Goal: Ask a question

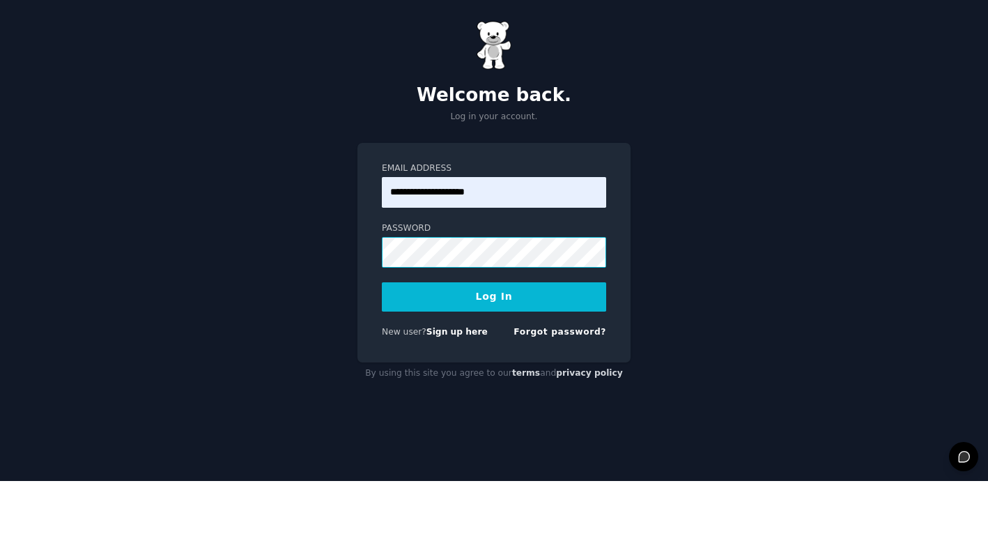
scroll to position [43, 0]
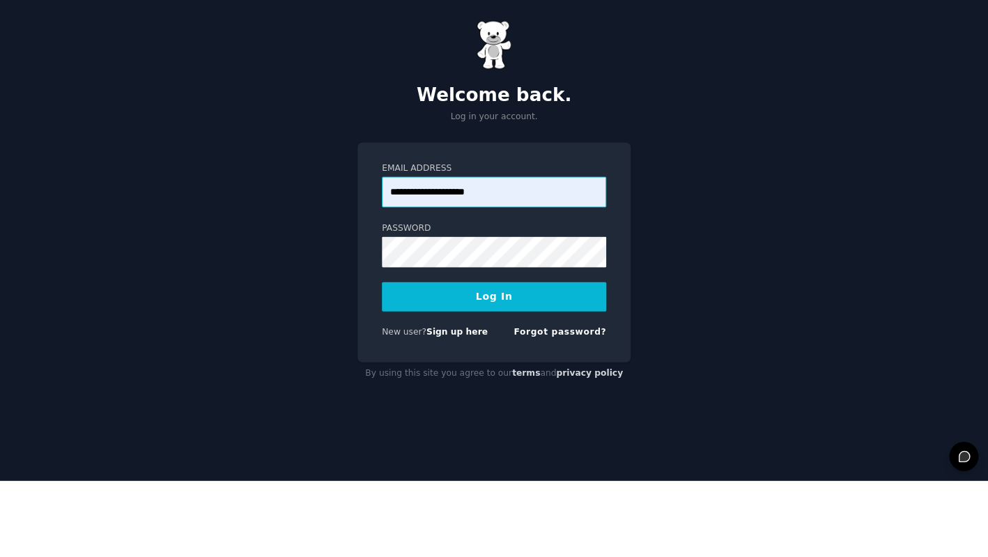
click at [440, 253] on input "**********" at bounding box center [494, 268] width 224 height 31
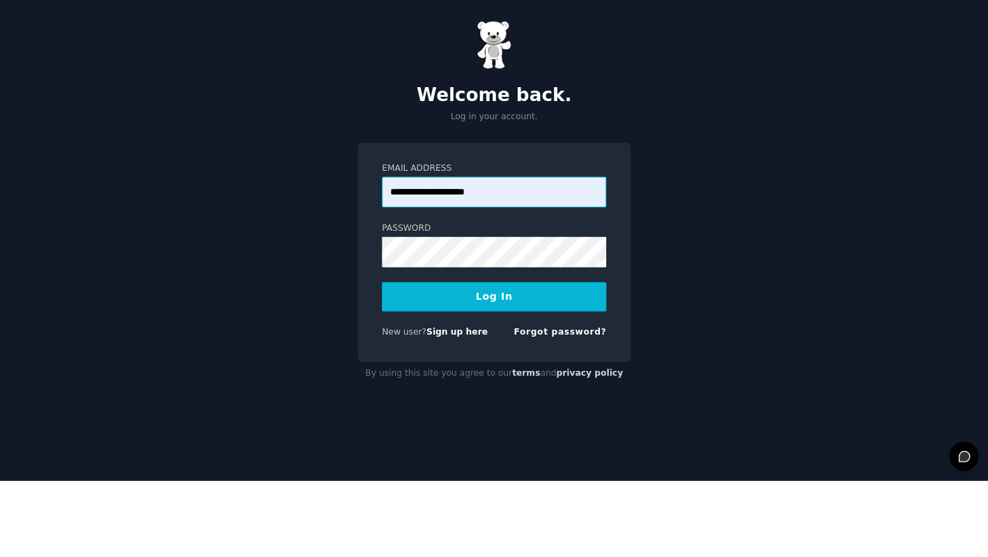
click at [440, 253] on input "**********" at bounding box center [494, 268] width 224 height 31
type input "**********"
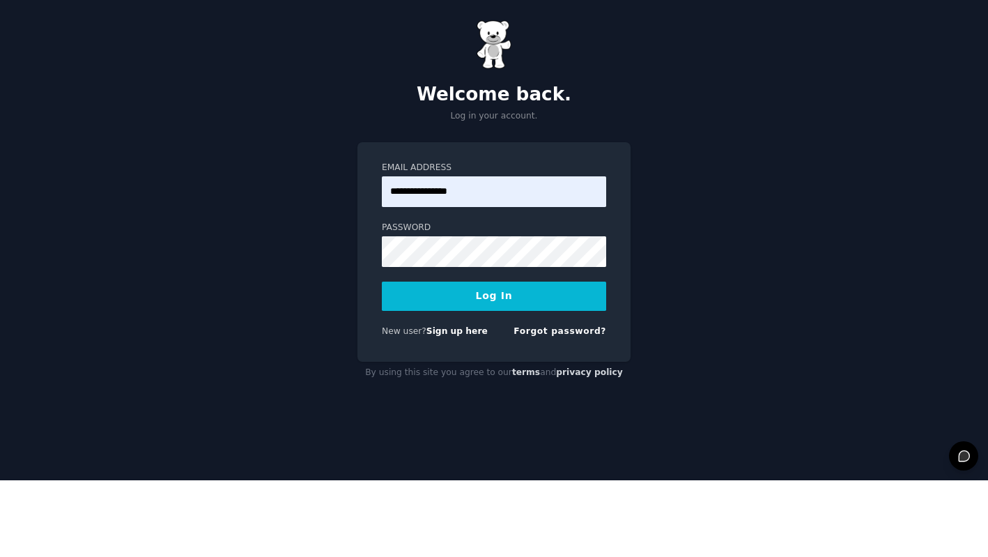
scroll to position [43, 0]
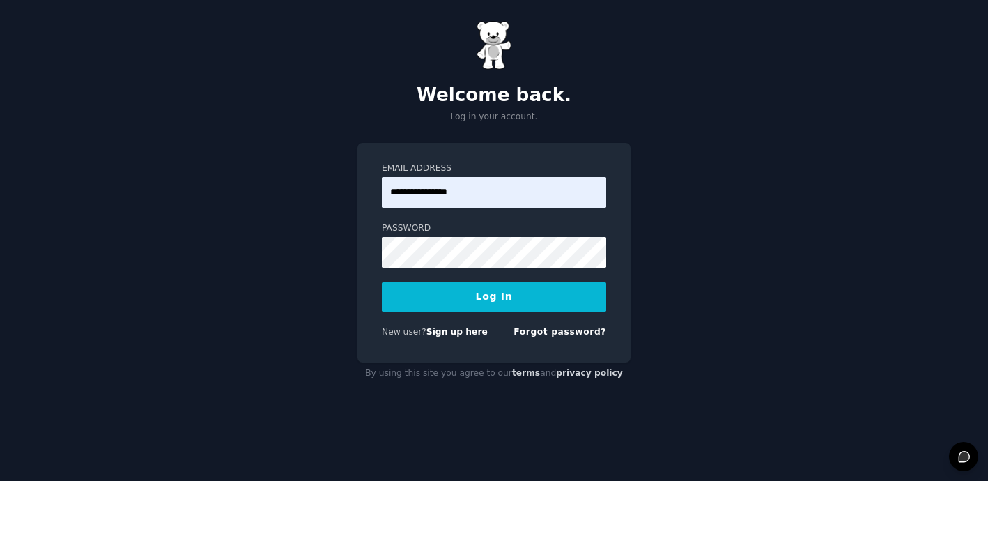
click at [431, 358] on button "Log In" at bounding box center [494, 372] width 224 height 29
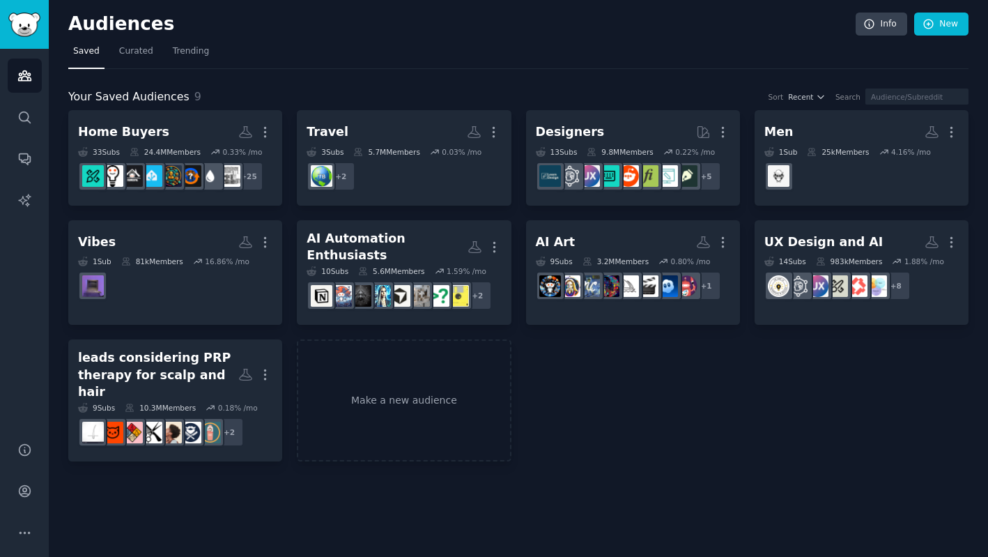
click at [22, 33] on img "Sidebar" at bounding box center [24, 25] width 32 height 24
click at [27, 498] on icon "Sidebar" at bounding box center [24, 491] width 15 height 15
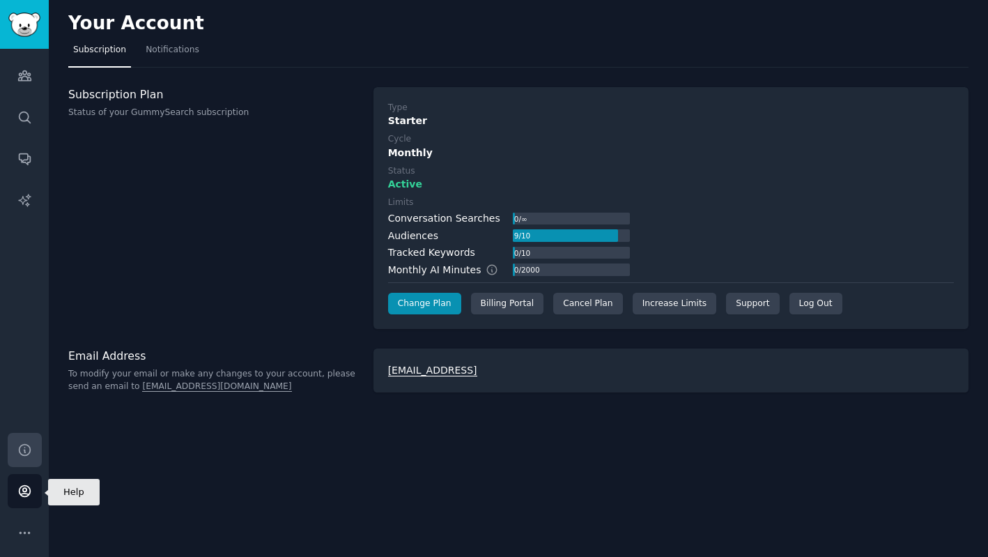
click at [25, 467] on link "Help" at bounding box center [25, 450] width 34 height 34
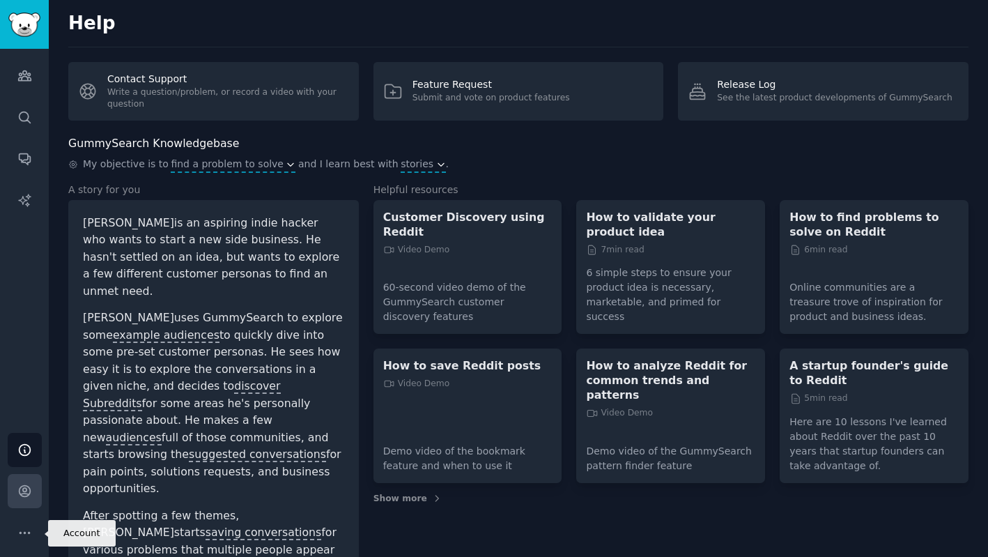
click at [30, 498] on icon "Sidebar" at bounding box center [24, 491] width 15 height 15
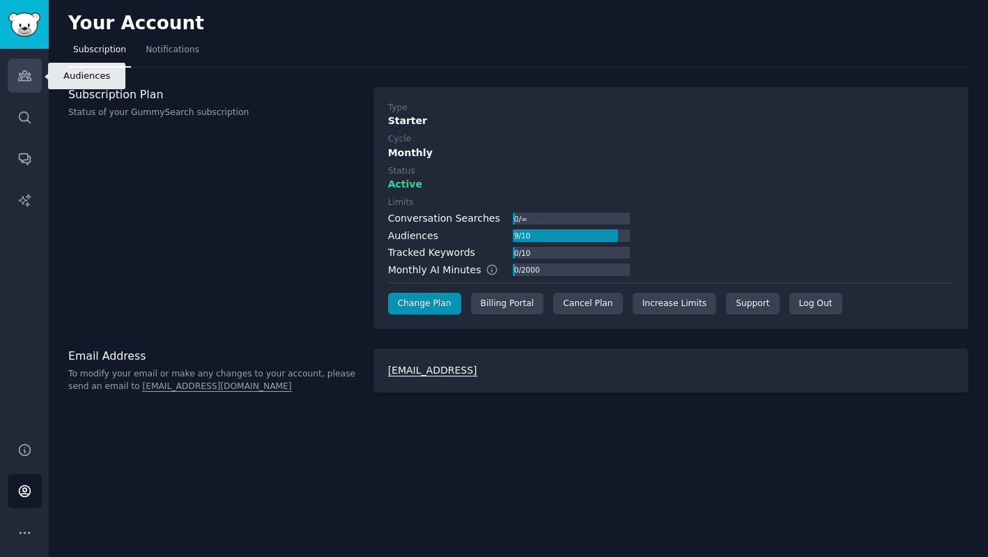
click at [24, 68] on icon "Sidebar" at bounding box center [24, 75] width 15 height 15
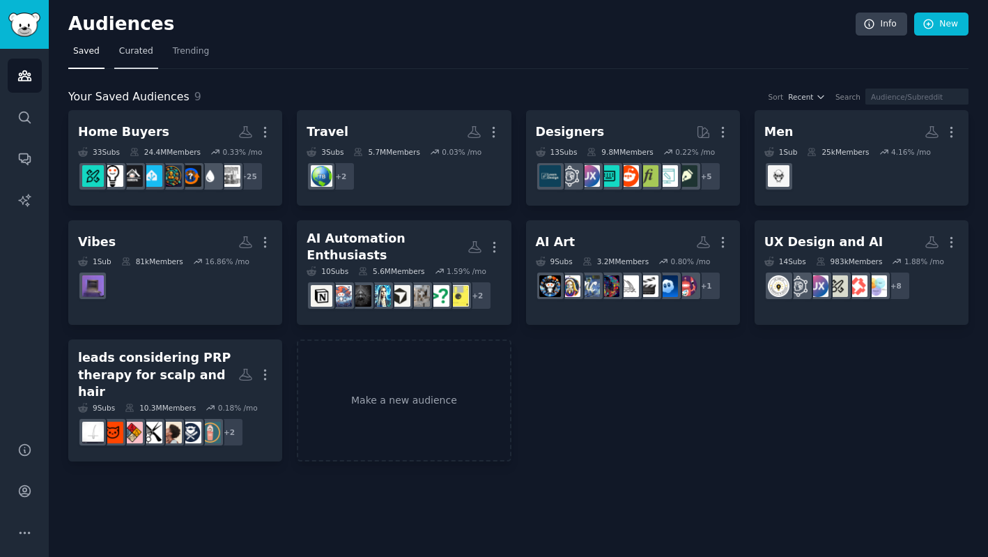
click at [140, 56] on span "Curated" at bounding box center [136, 51] width 34 height 13
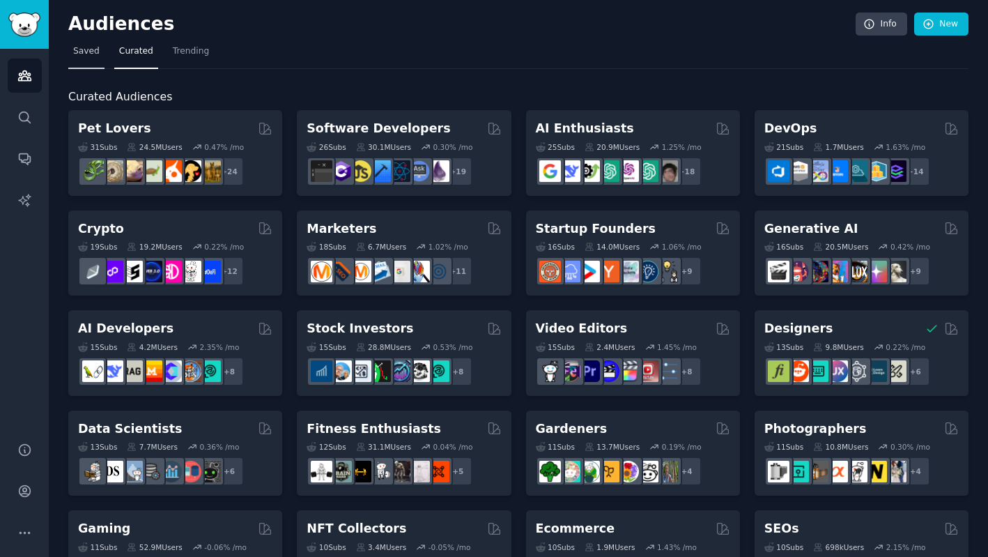
click at [98, 58] on link "Saved" at bounding box center [86, 54] width 36 height 29
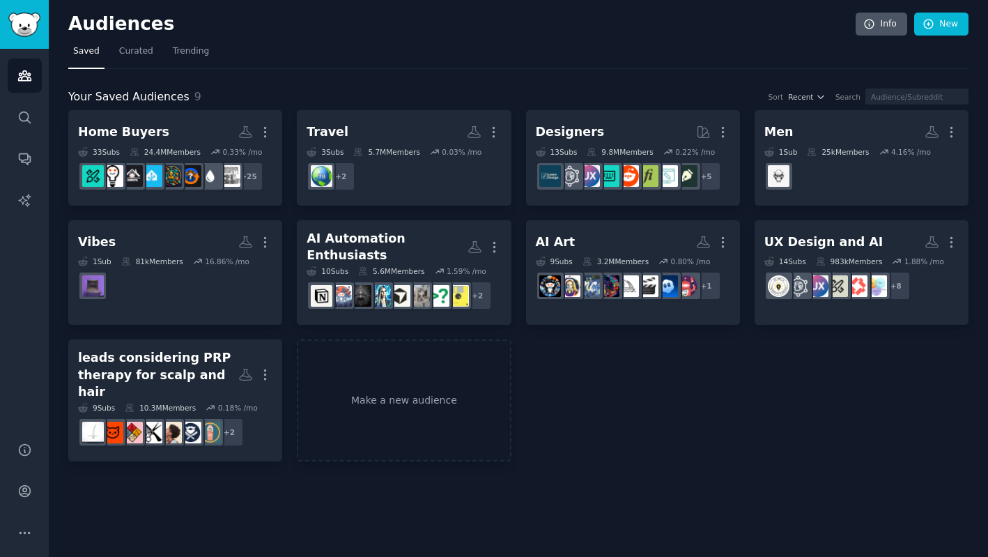
click at [879, 26] on link "Info" at bounding box center [882, 25] width 52 height 24
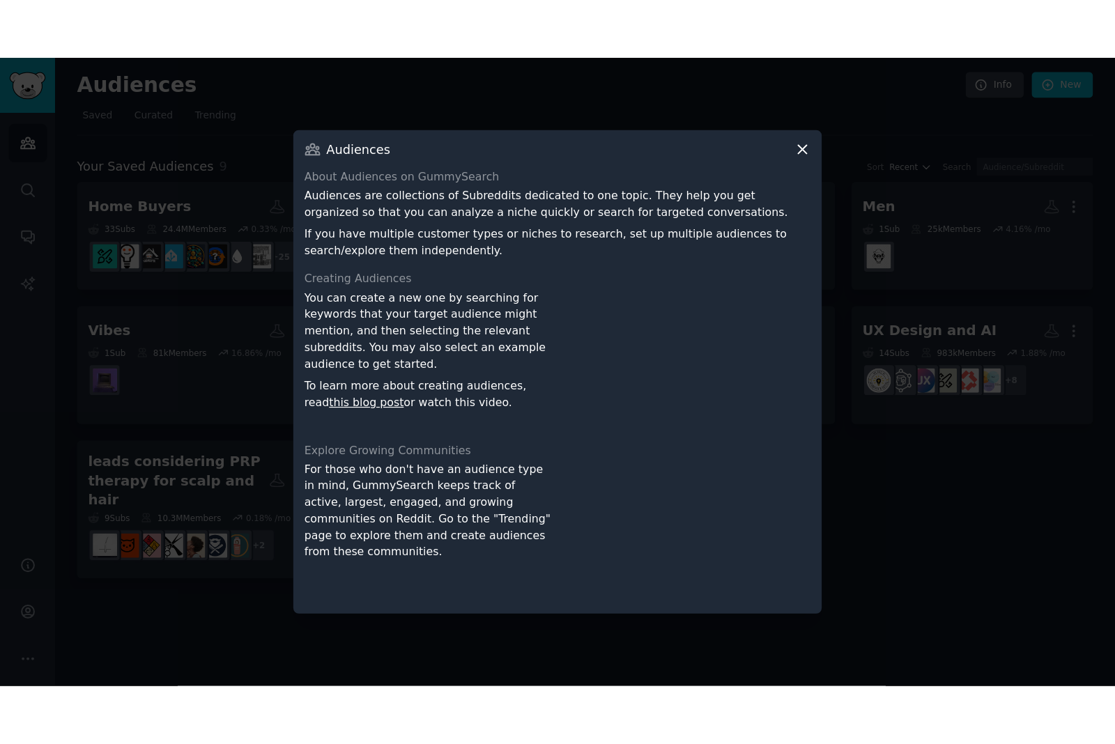
scroll to position [15, 0]
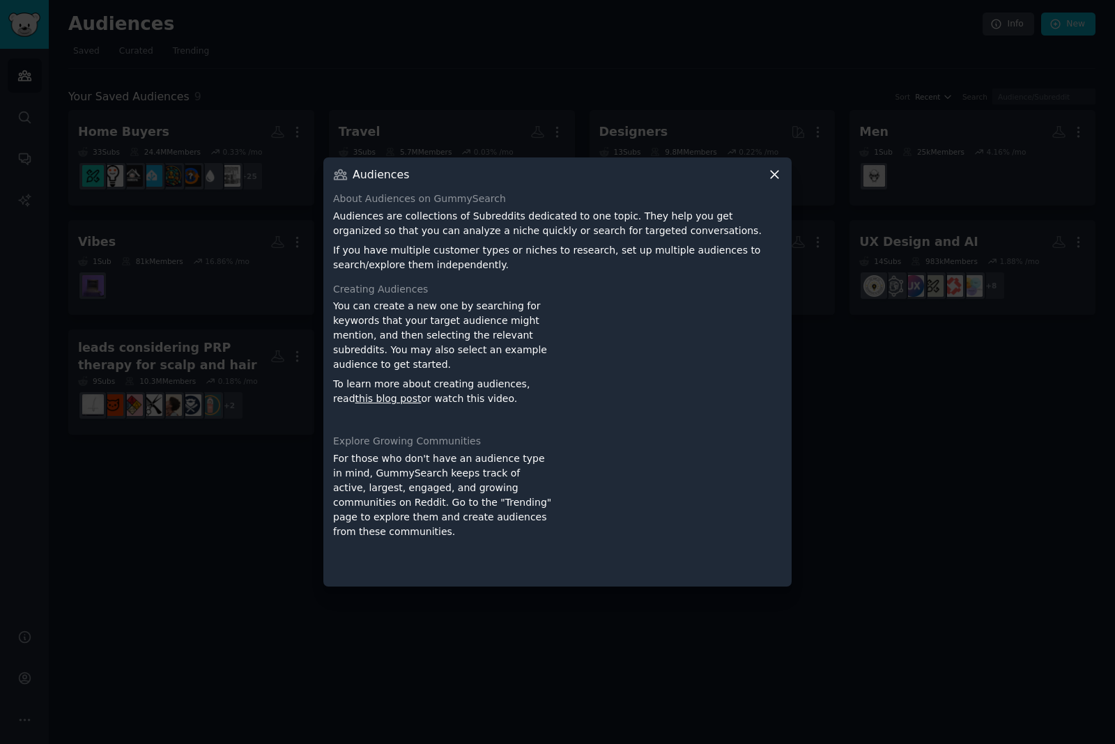
drag, startPoint x: 774, startPoint y: 201, endPoint x: 774, endPoint y: 216, distance: 15.3
click at [774, 182] on icon at bounding box center [774, 174] width 15 height 15
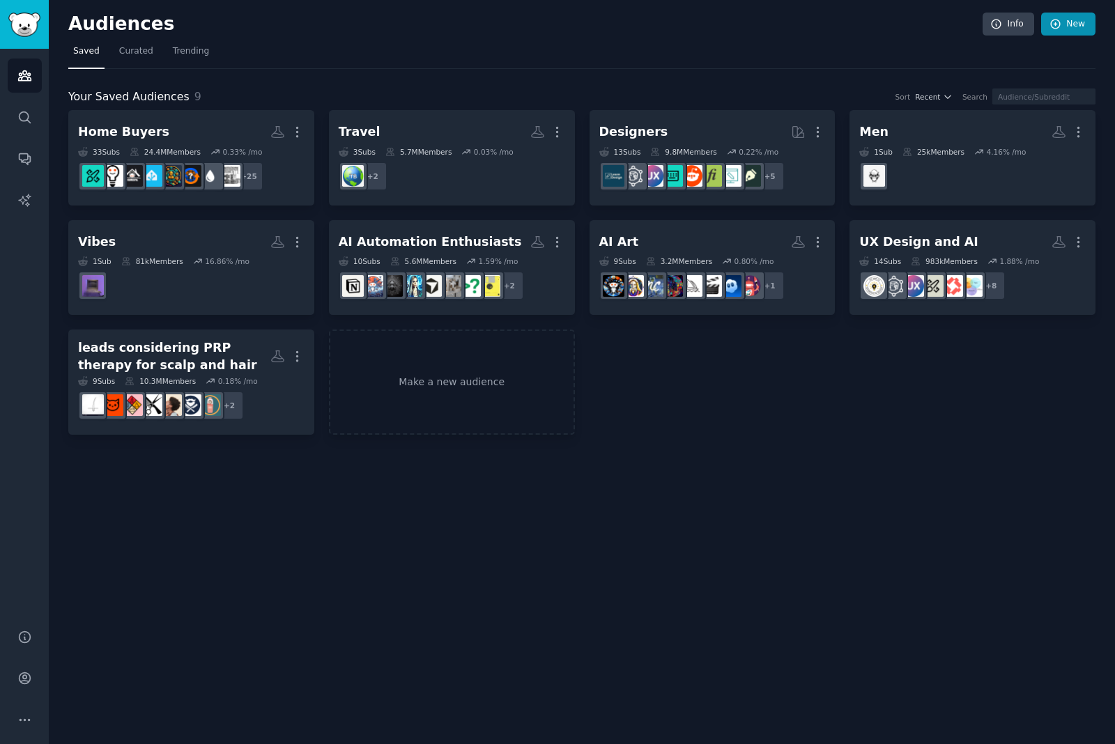
click at [987, 26] on link "New" at bounding box center [1068, 25] width 54 height 24
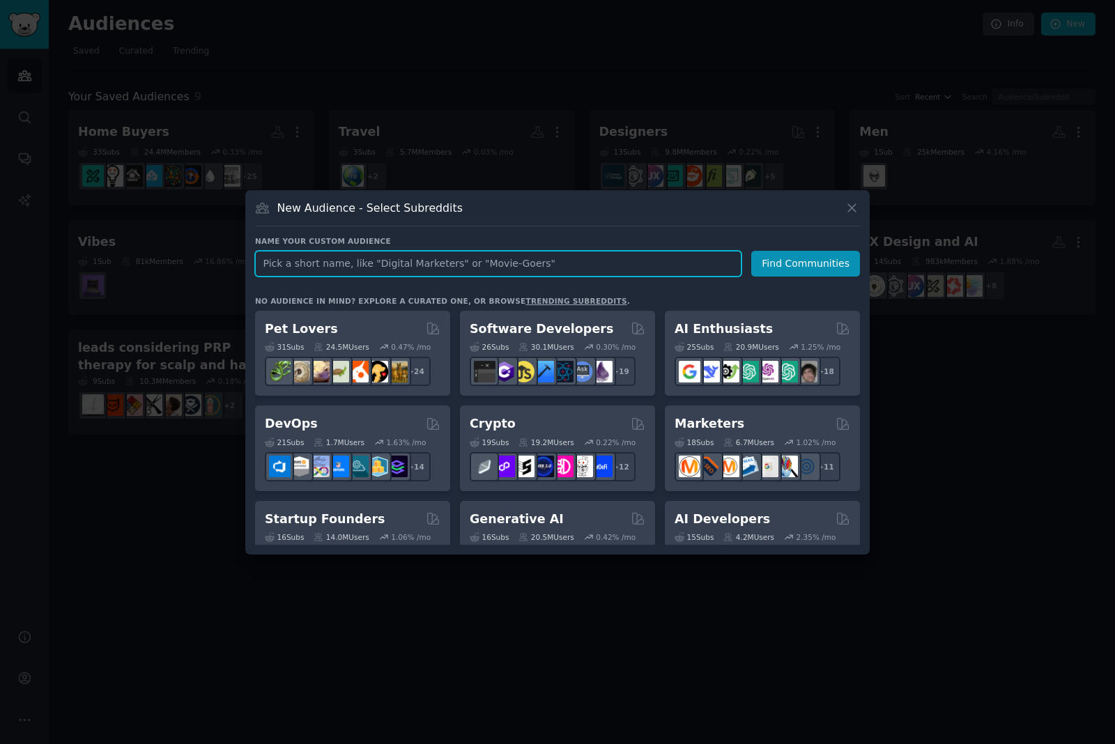
scroll to position [56, 0]
click at [340, 556] on div at bounding box center [557, 372] width 1115 height 744
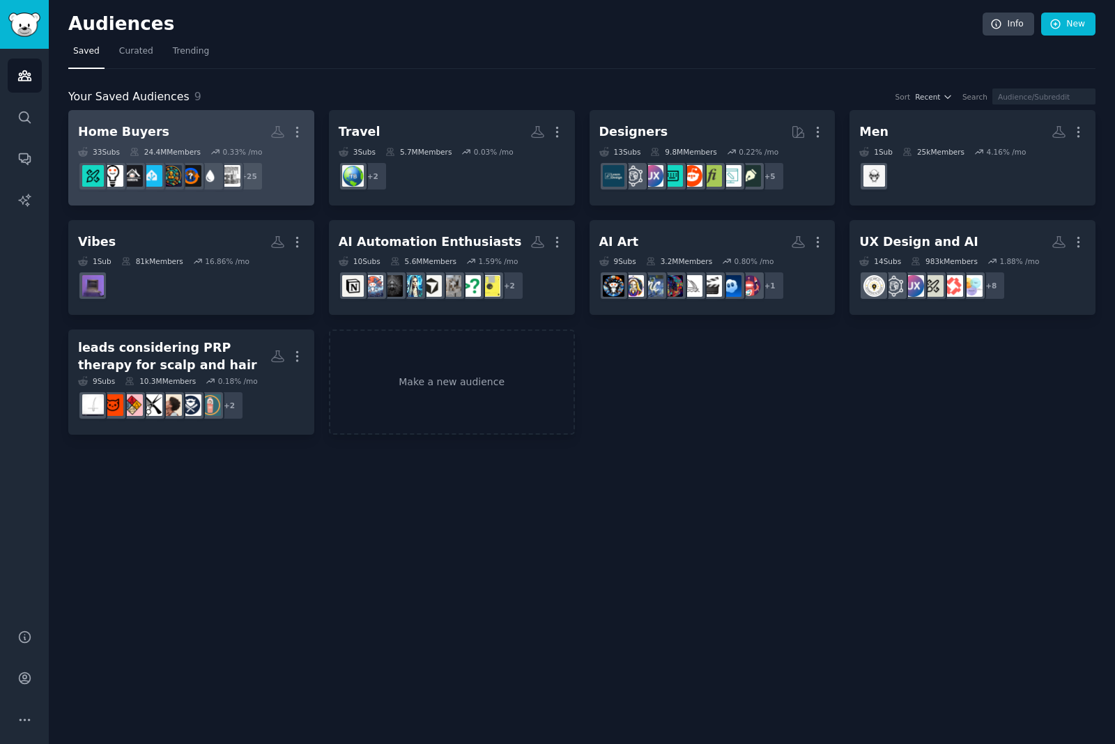
click at [198, 125] on h2 "Home Buyers More" at bounding box center [191, 132] width 226 height 24
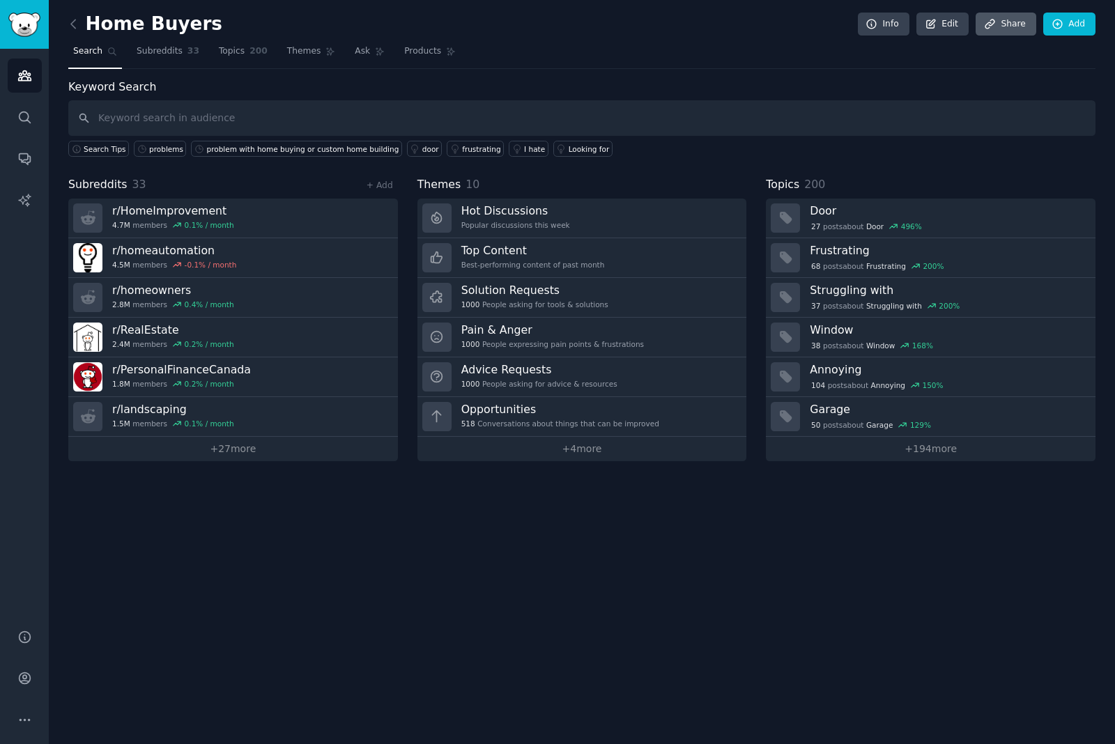
click at [987, 25] on icon at bounding box center [989, 24] width 9 height 9
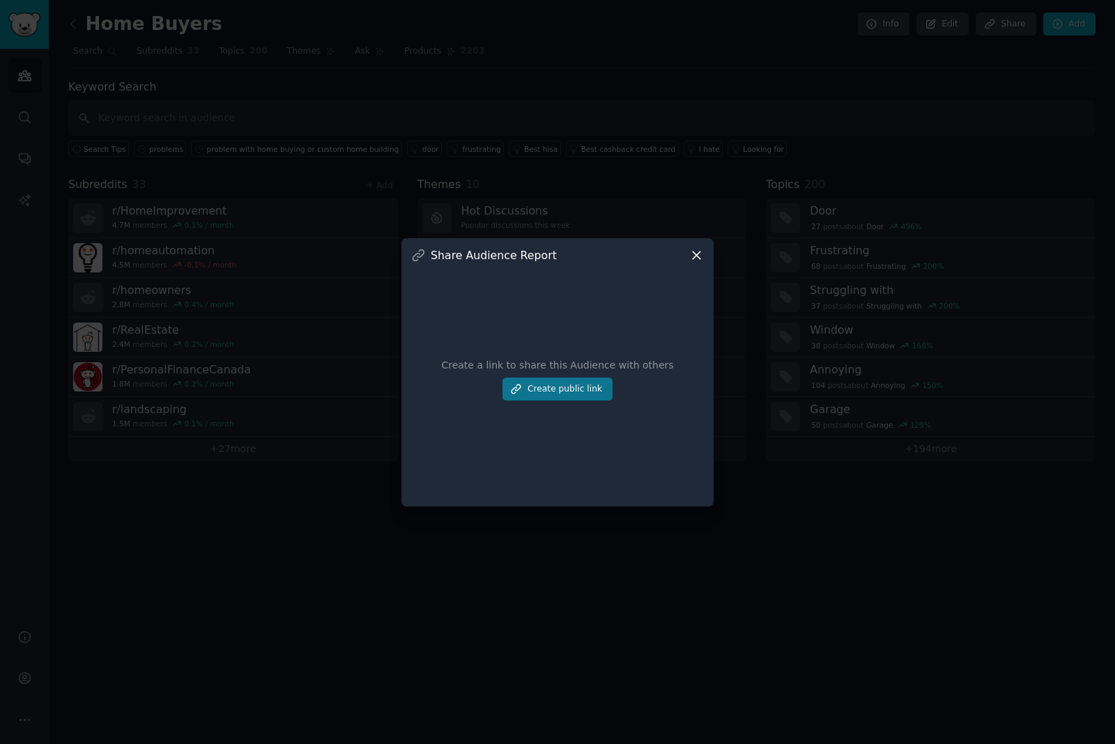
click at [563, 401] on button "Create public link" at bounding box center [557, 390] width 110 height 24
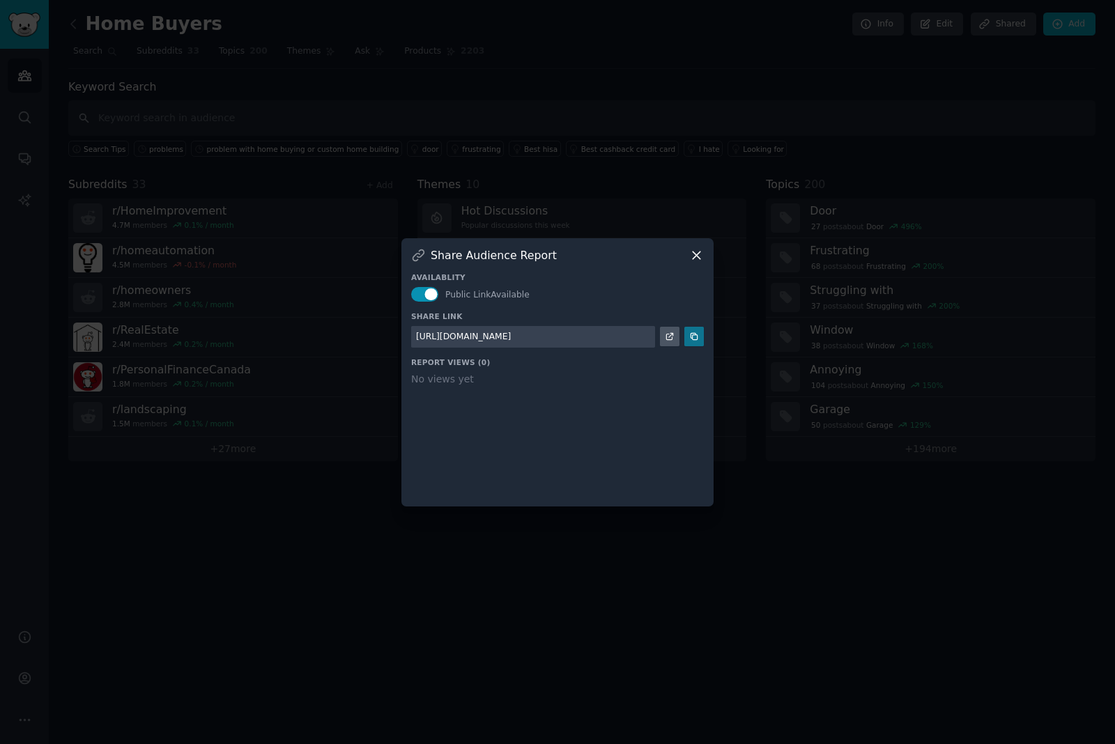
click at [692, 341] on icon at bounding box center [694, 337] width 10 height 10
drag, startPoint x: 23, startPoint y: 317, endPoint x: -1, endPoint y: -1, distance: 318.6
click at [23, 317] on div at bounding box center [557, 372] width 1115 height 744
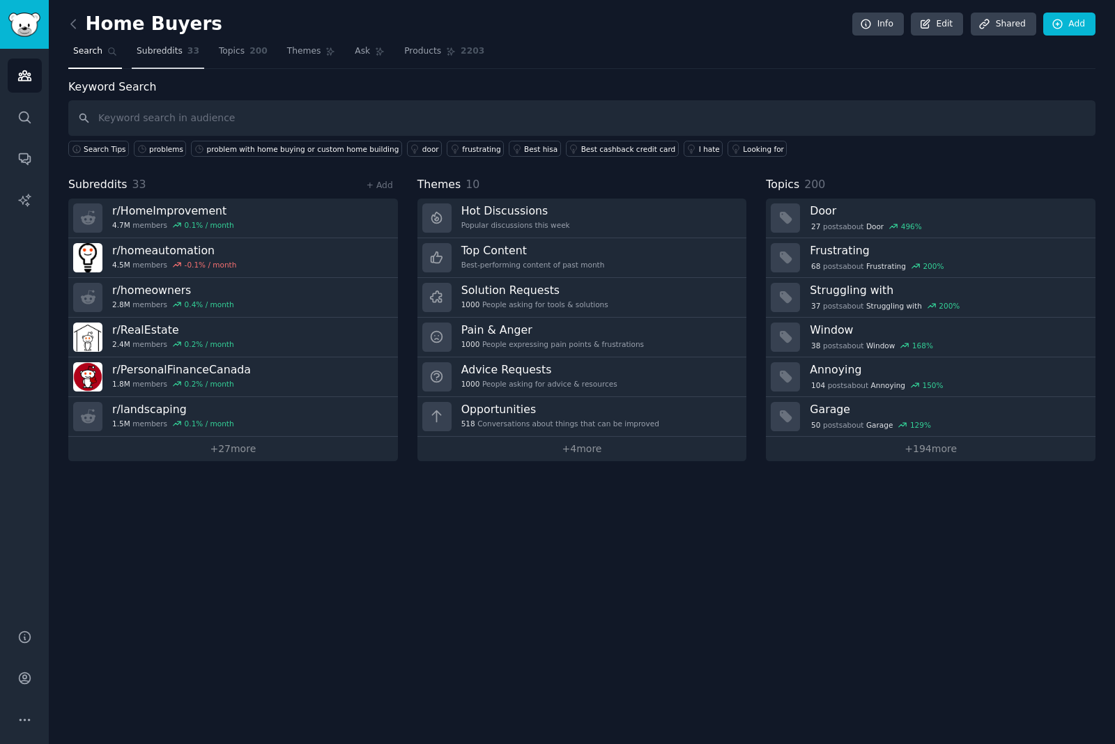
click at [165, 54] on span "Subreddits" at bounding box center [160, 51] width 46 height 13
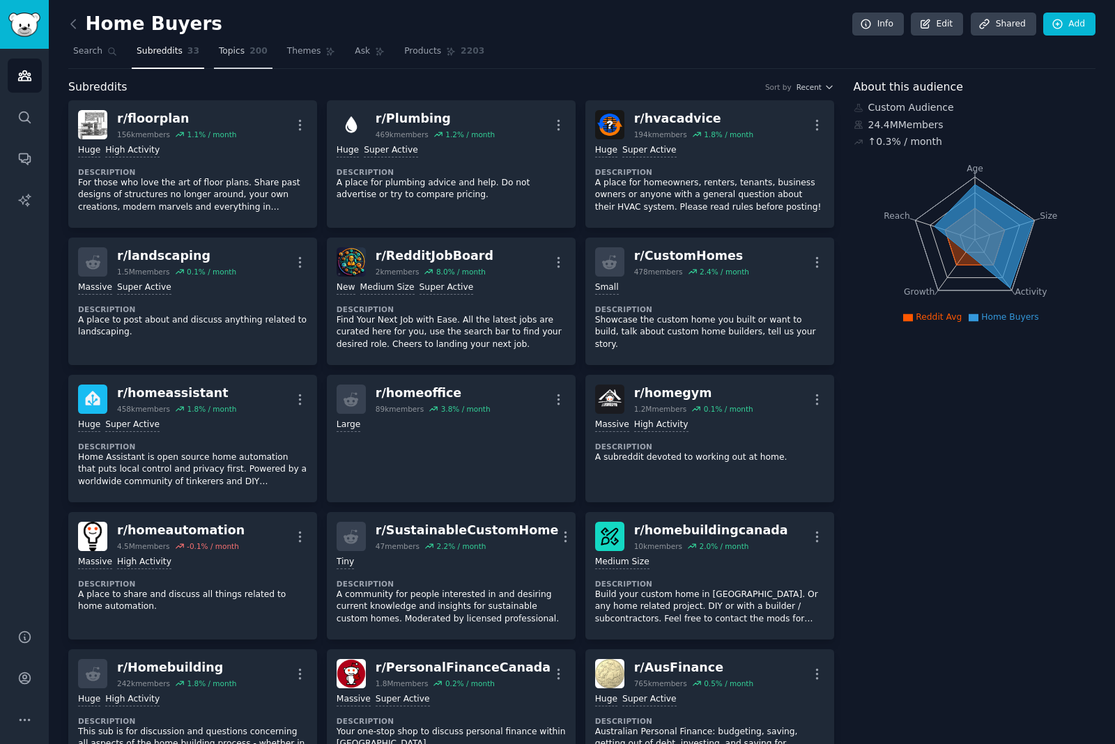
click at [244, 57] on link "Topics 200" at bounding box center [243, 54] width 59 height 29
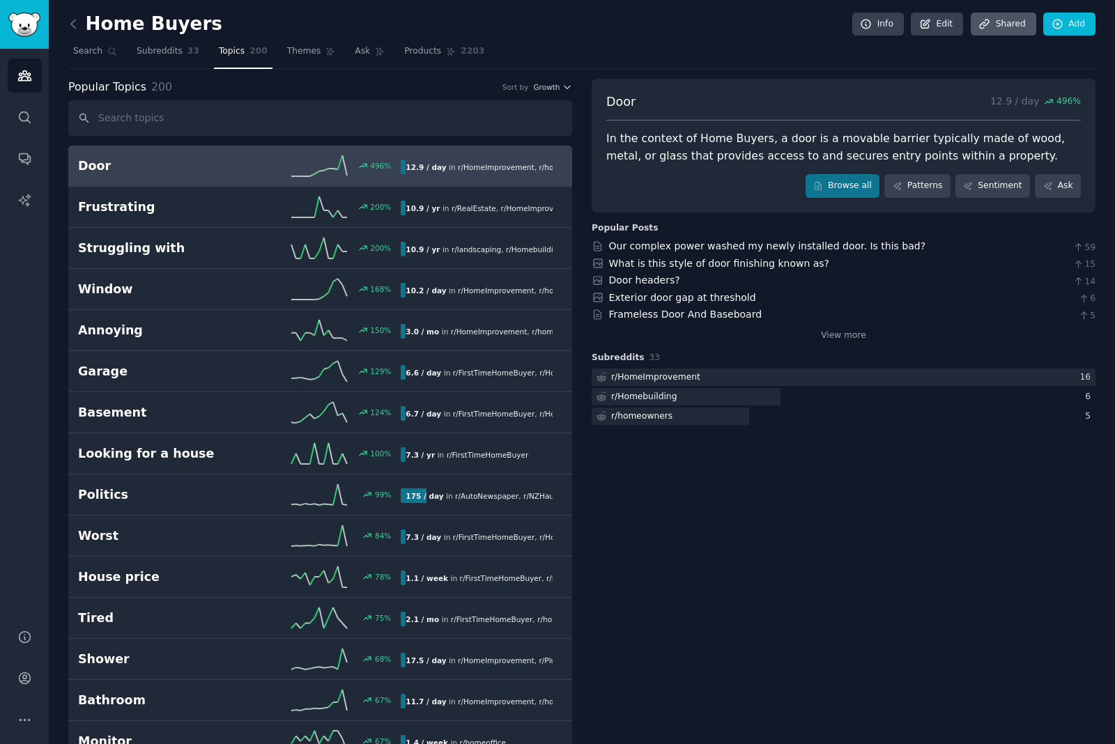
click at [987, 22] on link "Share d" at bounding box center [1004, 25] width 66 height 24
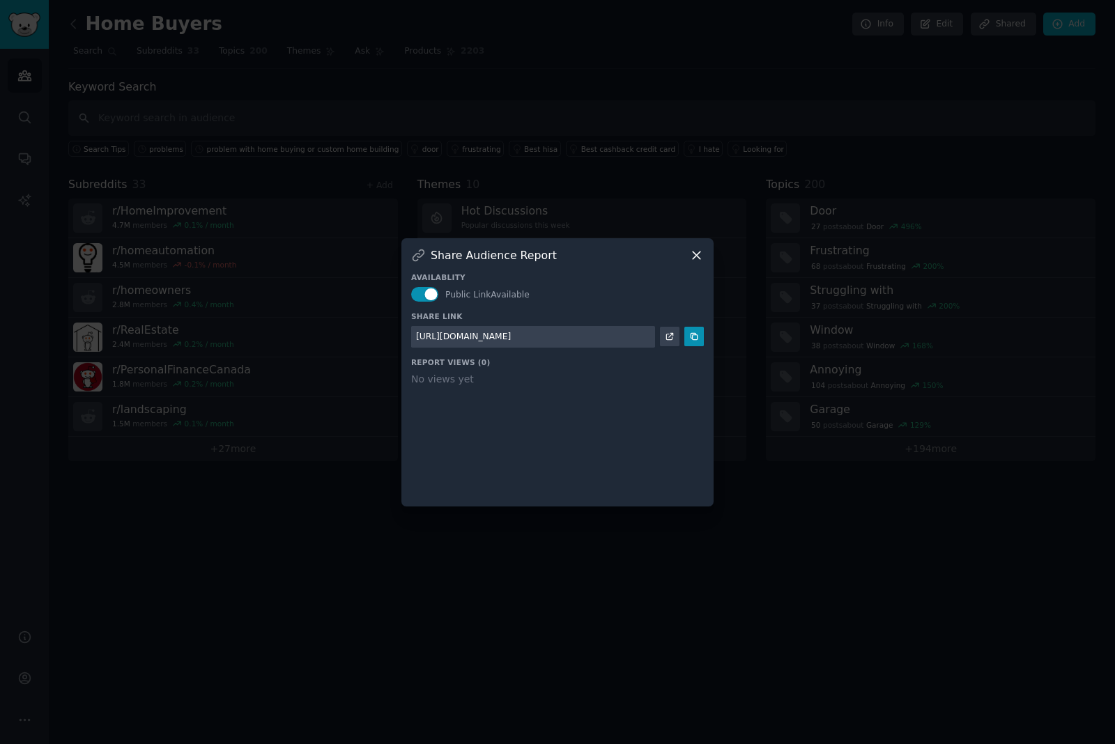
click at [672, 340] on icon at bounding box center [669, 337] width 6 height 6
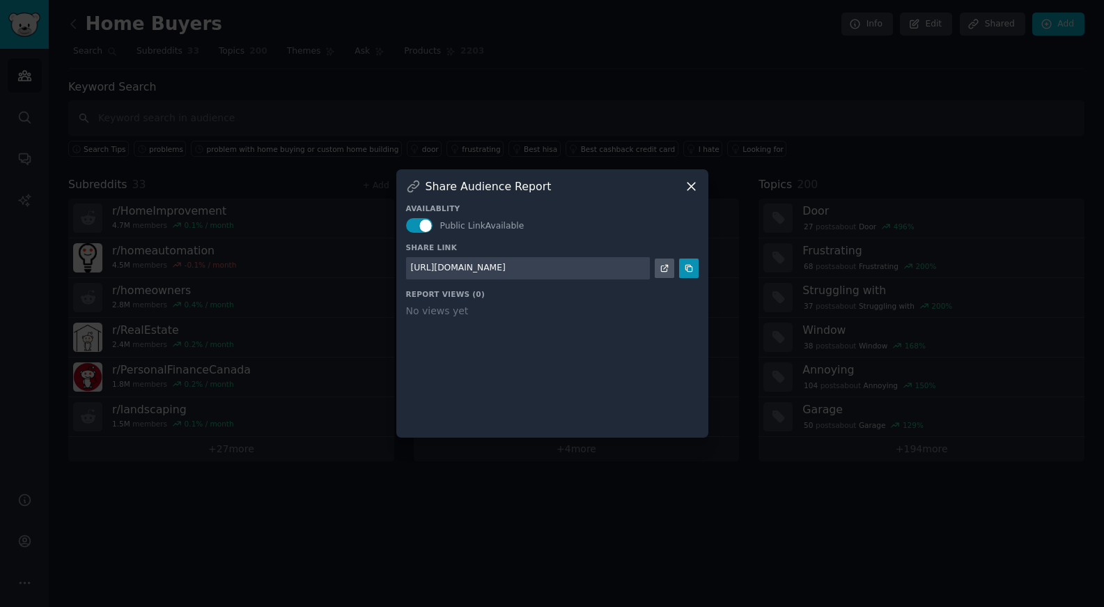
click at [694, 190] on icon at bounding box center [692, 187] width 8 height 8
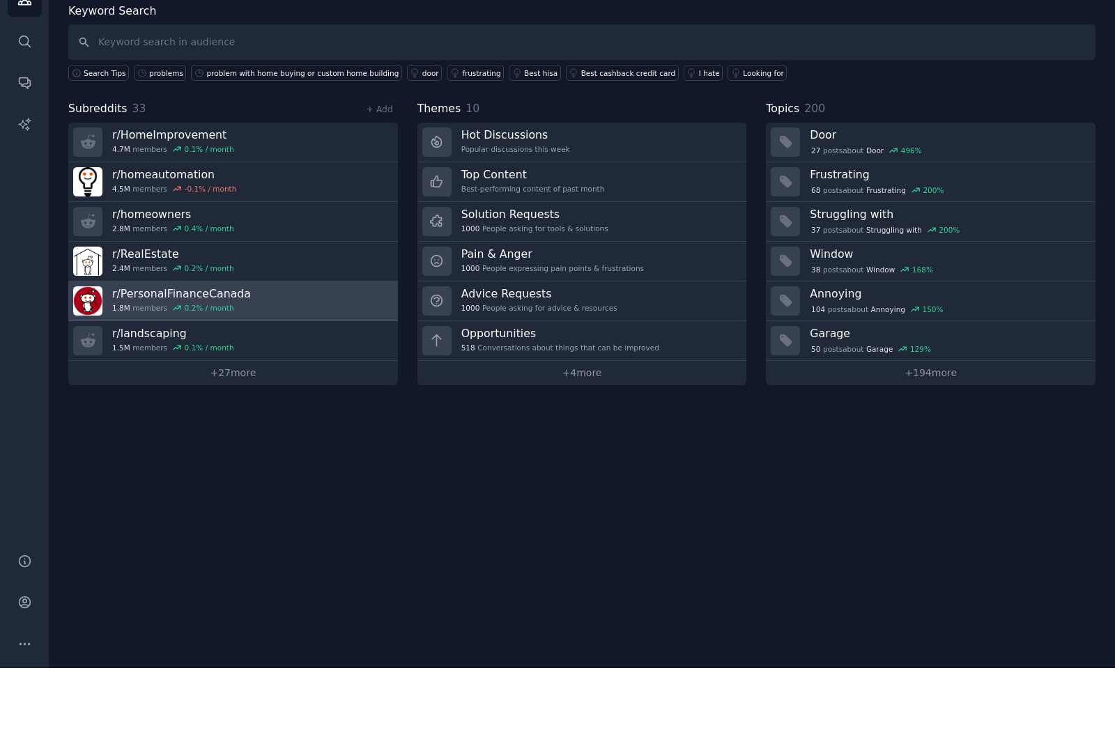
scroll to position [56, 0]
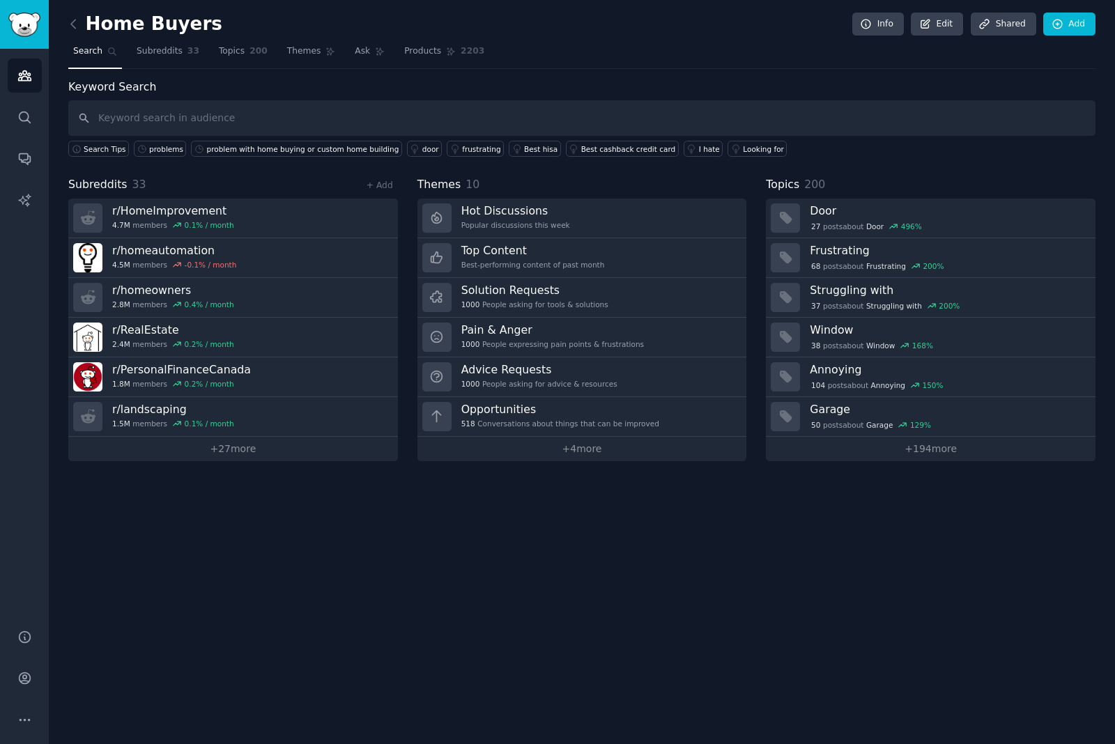
drag, startPoint x: 1096, startPoint y: 734, endPoint x: 1039, endPoint y: 681, distance: 78.4
click at [1039, 681] on div "Home Buyers Info Edit Share d Add Search Subreddits 33 Topics 200 Themes Ask Pr…" at bounding box center [582, 372] width 1066 height 744
click at [253, 50] on span "200" at bounding box center [258, 51] width 18 height 13
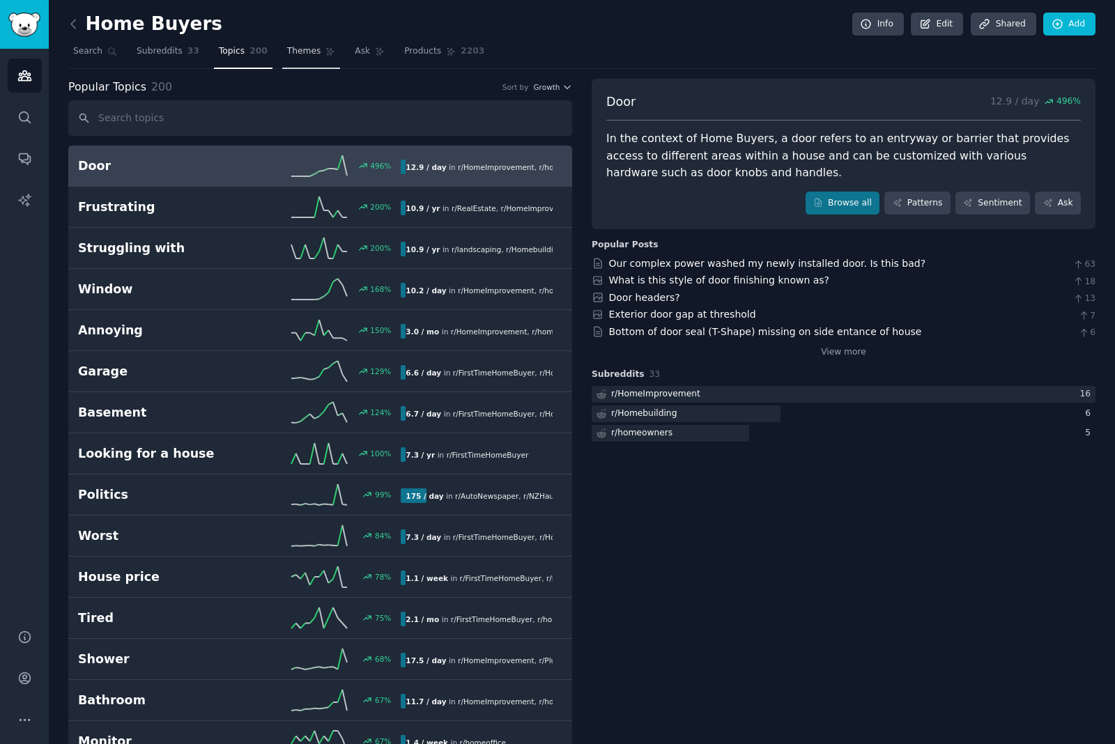
click at [312, 52] on span "Themes" at bounding box center [304, 51] width 34 height 13
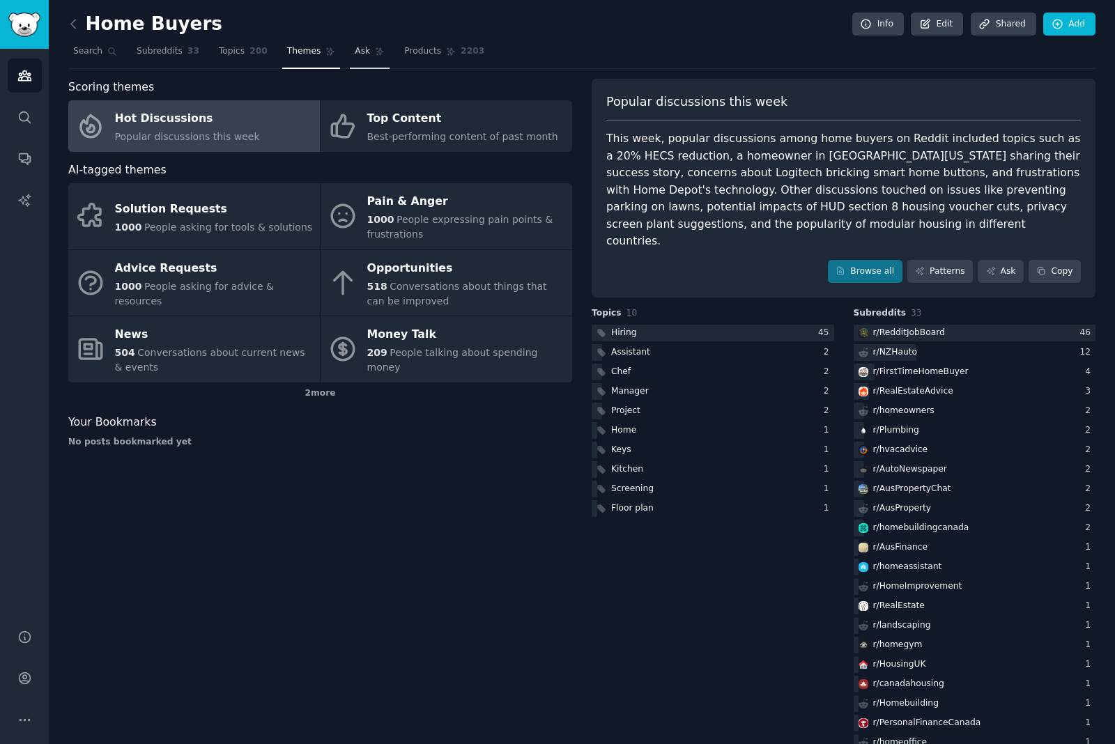
click at [359, 56] on span "Ask" at bounding box center [362, 51] width 15 height 13
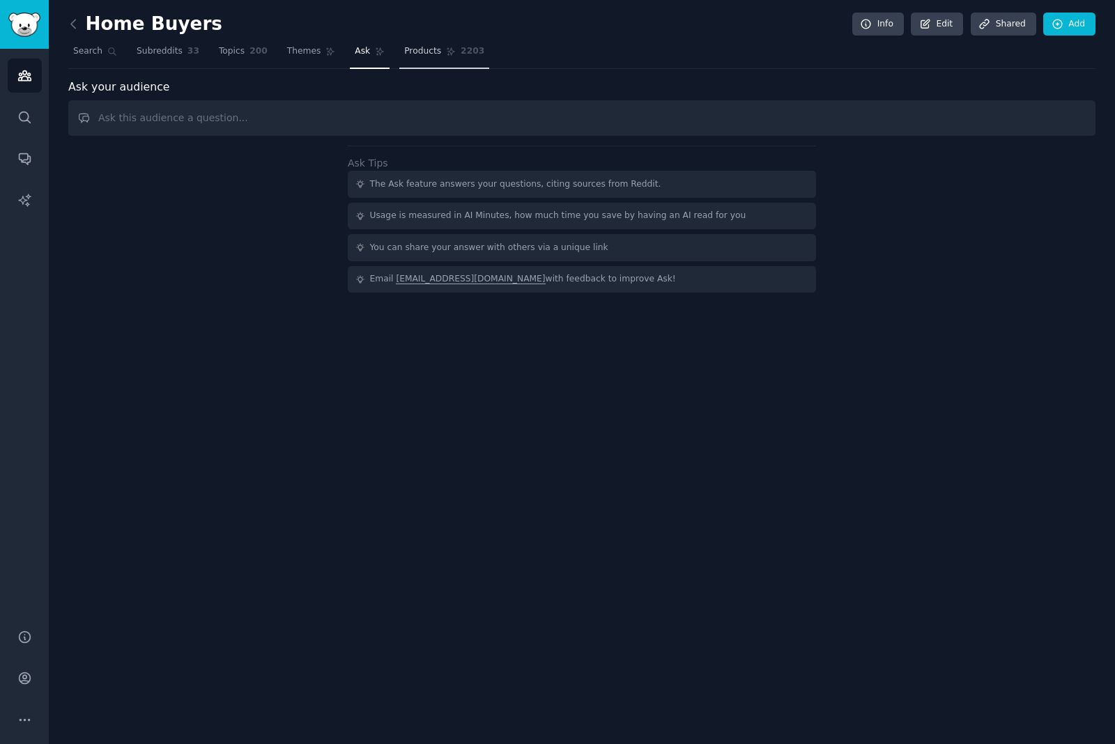
click at [442, 51] on link "Products 2203" at bounding box center [444, 54] width 90 height 29
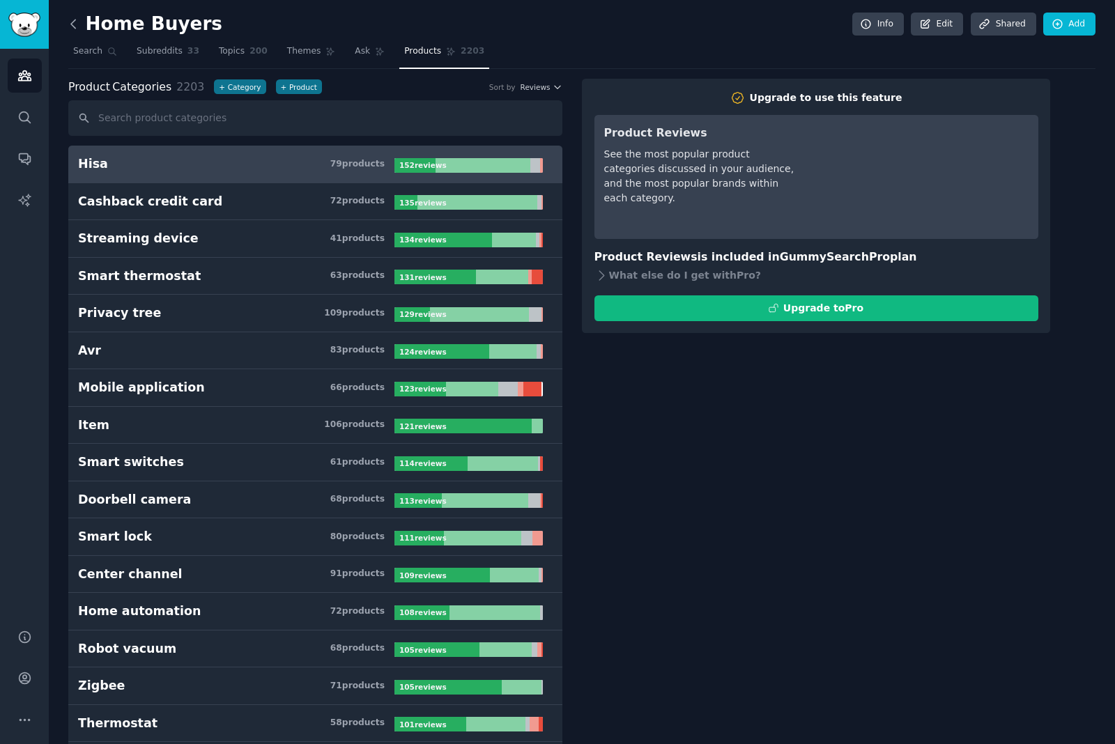
click at [72, 22] on icon at bounding box center [73, 24] width 15 height 15
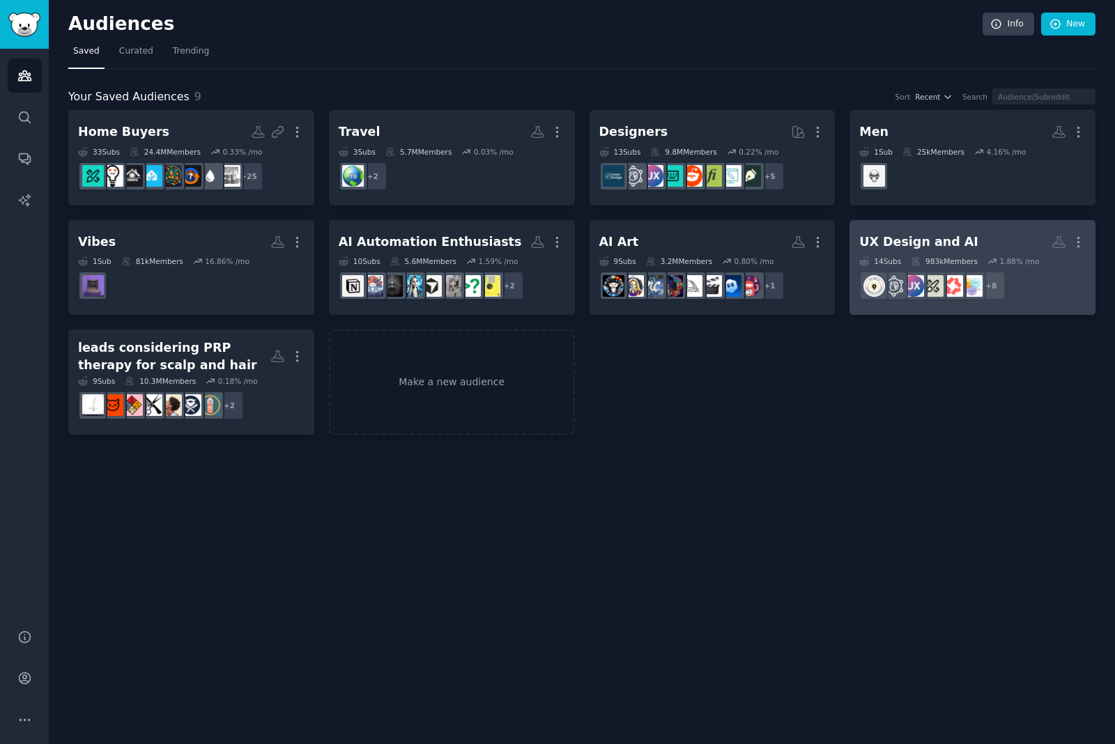
click at [976, 239] on h2 "UX Design and AI More" at bounding box center [972, 242] width 226 height 24
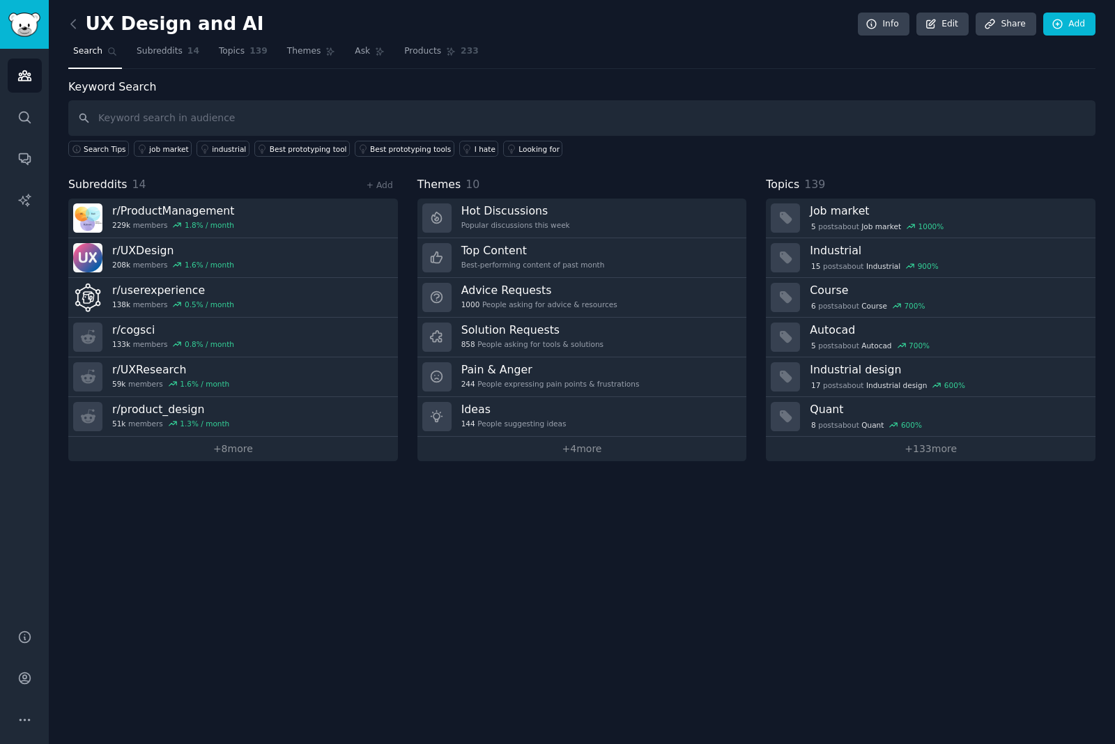
click at [239, 556] on div "UX Design and AI Info Edit Share Add Search Subreddits 14 Topics 139 Themes Ask…" at bounding box center [582, 372] width 1066 height 744
click at [178, 49] on span "Subreddits" at bounding box center [160, 51] width 46 height 13
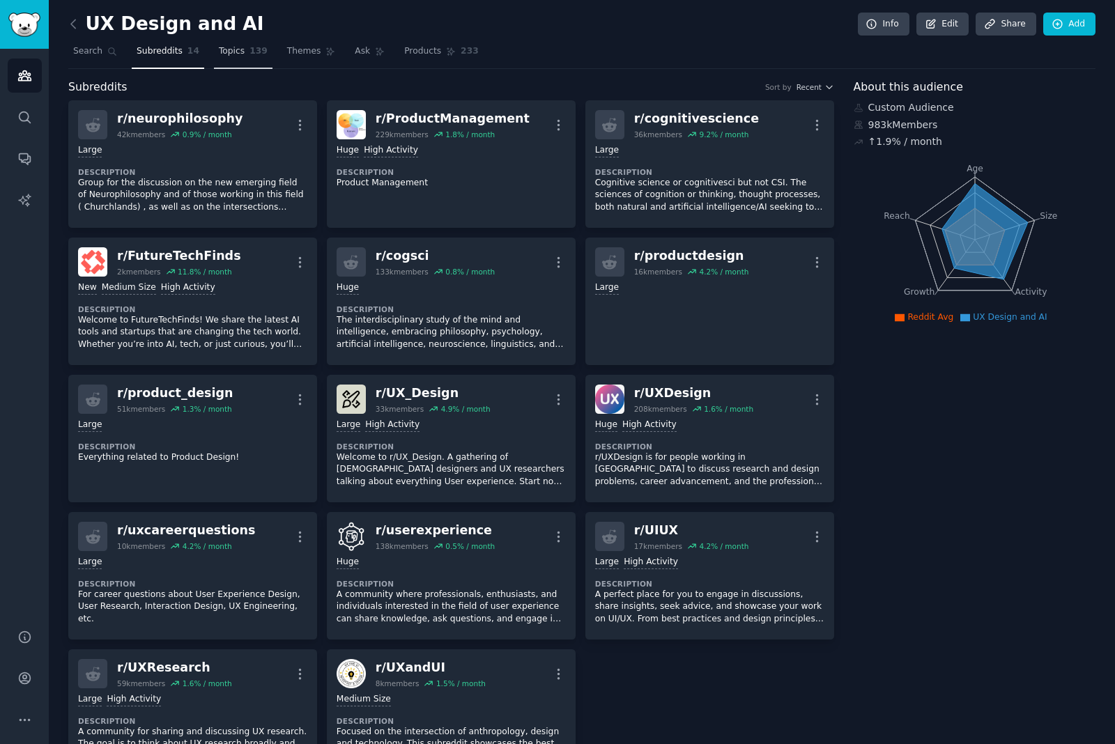
click at [243, 48] on link "Topics 139" at bounding box center [243, 54] width 59 height 29
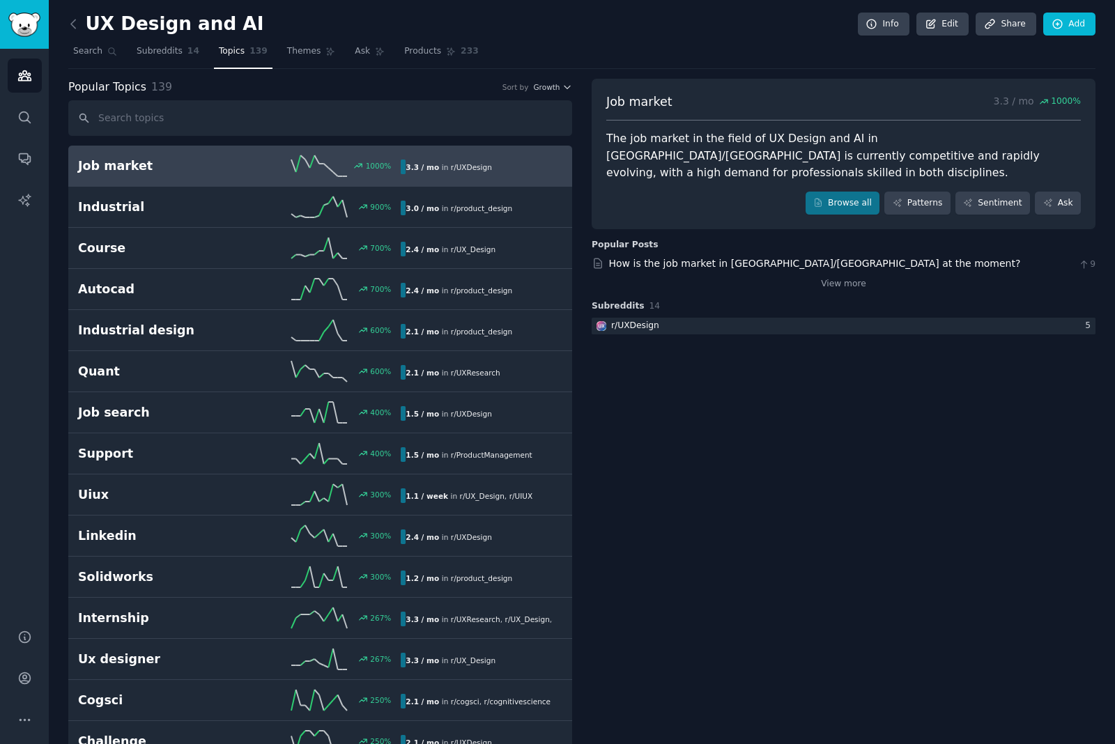
click at [309, 51] on span "Themes" at bounding box center [304, 51] width 34 height 13
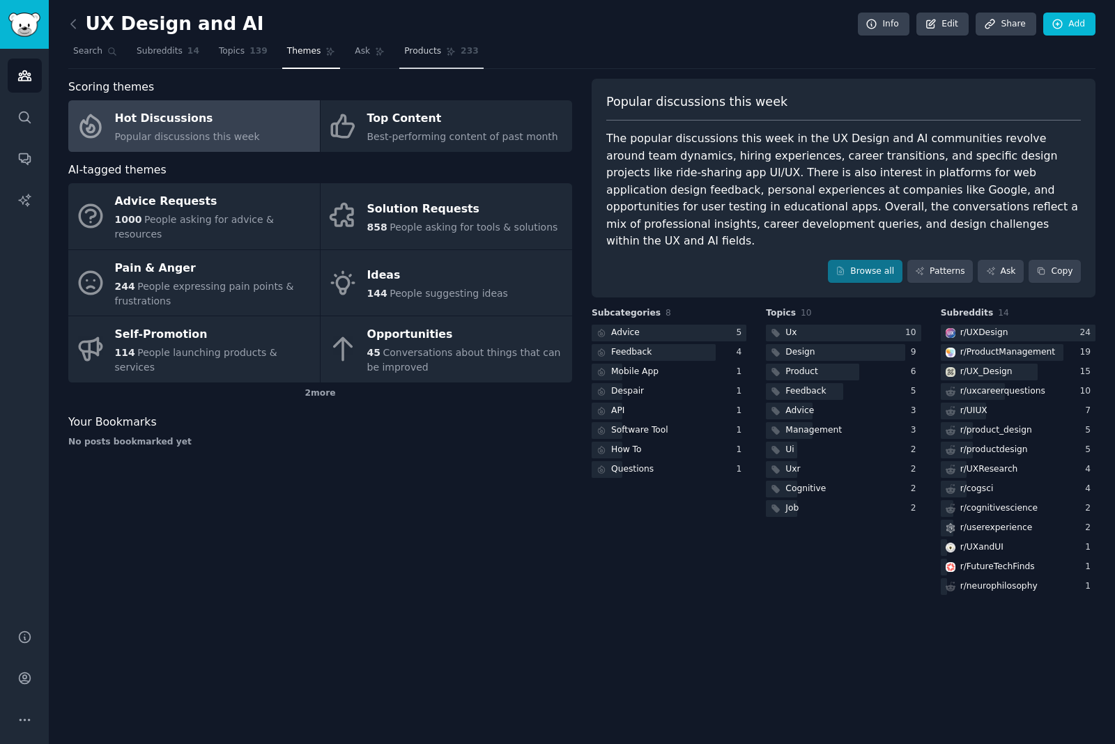
click at [402, 61] on link "Products 233" at bounding box center [441, 54] width 84 height 29
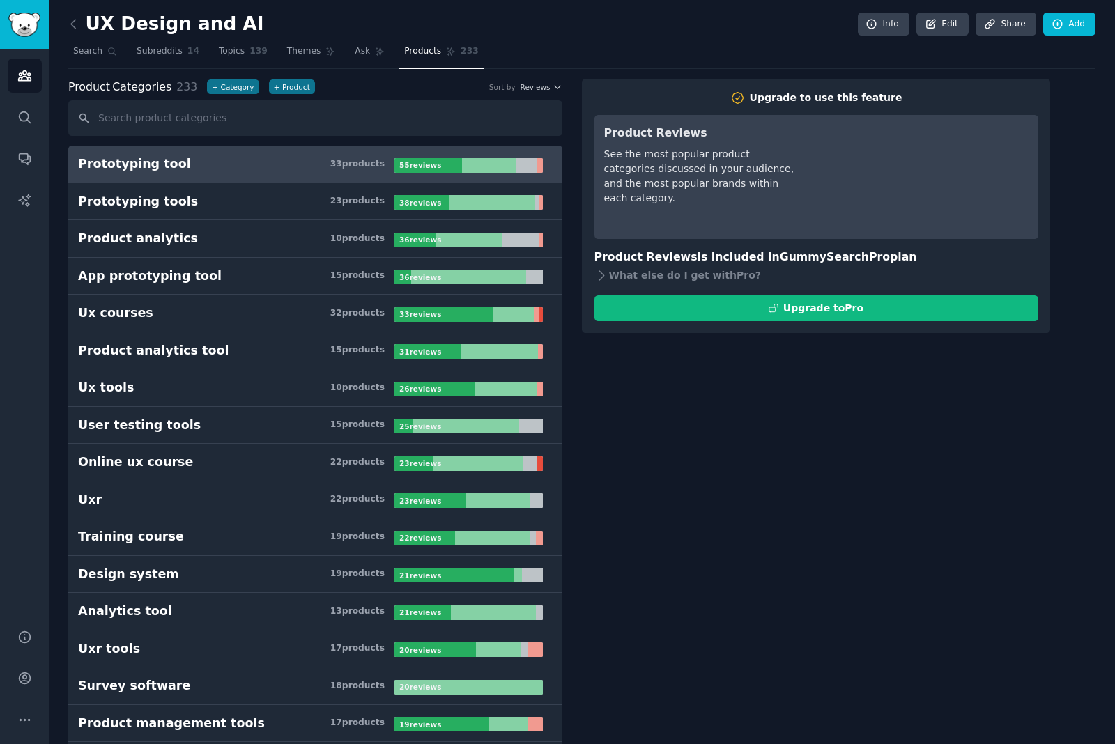
click at [364, 54] on link "Ask" at bounding box center [370, 54] width 40 height 29
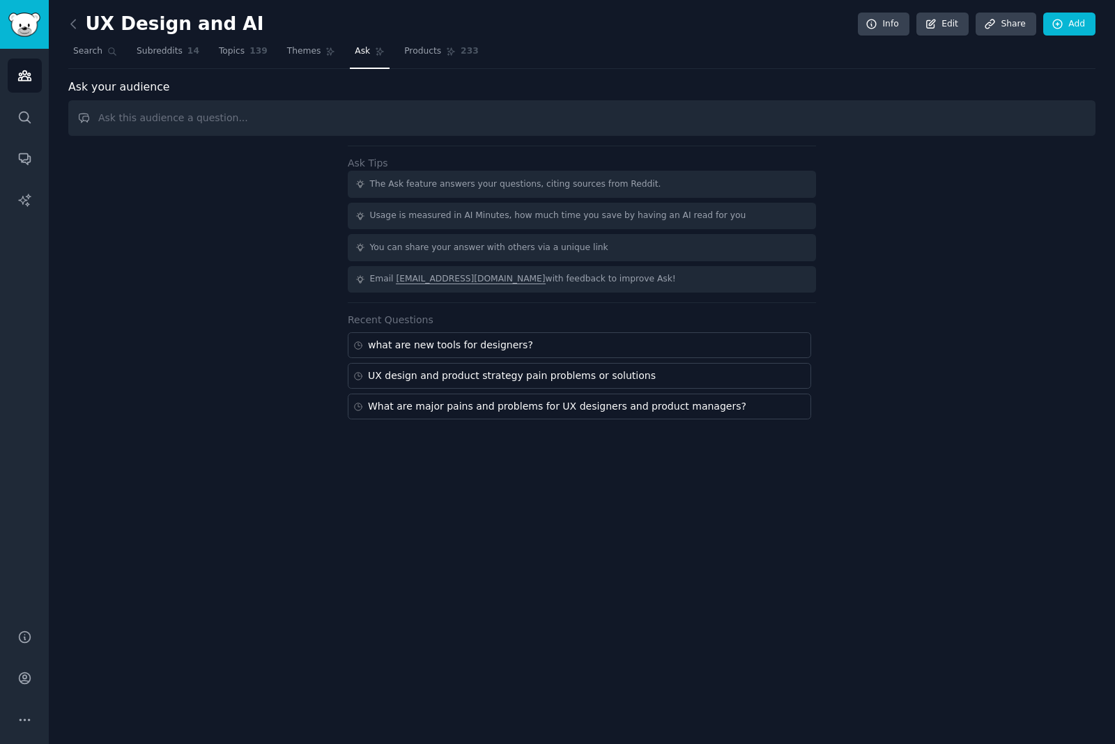
click at [334, 531] on div "UX Design and AI Info Edit Share Add Search Subreddits 14 Topics 139 Themes Ask…" at bounding box center [582, 372] width 1066 height 744
click at [300, 54] on span "Themes" at bounding box center [304, 51] width 34 height 13
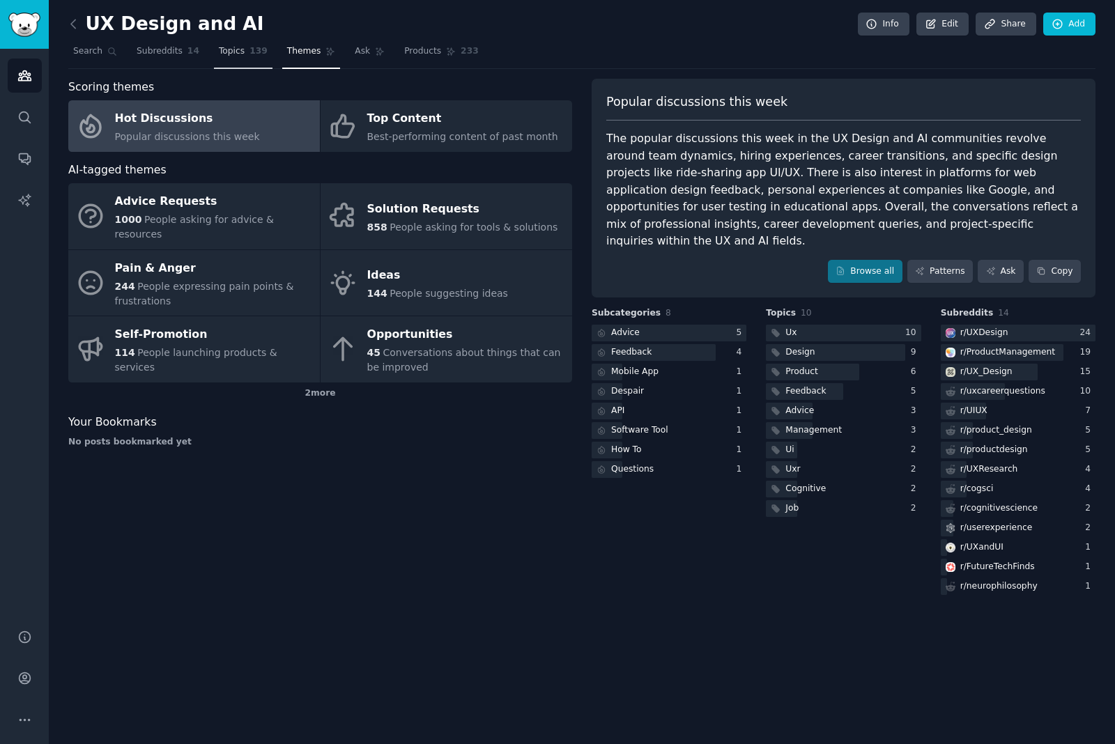
click at [242, 63] on link "Topics 139" at bounding box center [243, 54] width 59 height 29
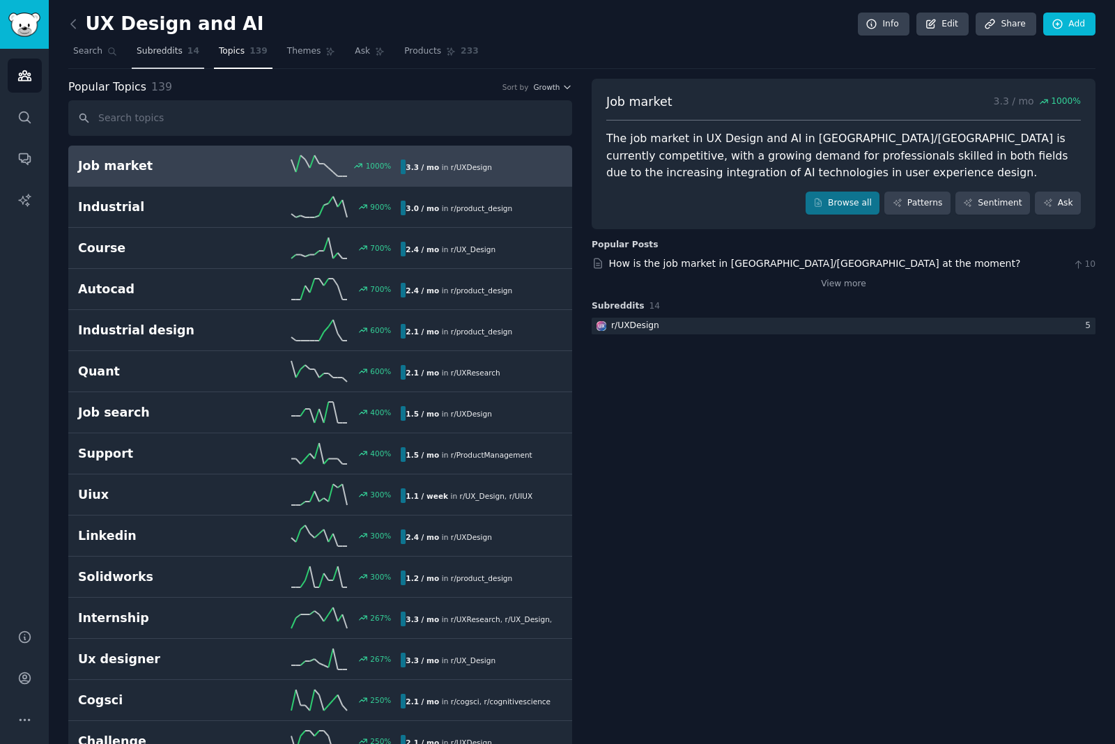
click at [159, 66] on link "Subreddits 14" at bounding box center [168, 54] width 72 height 29
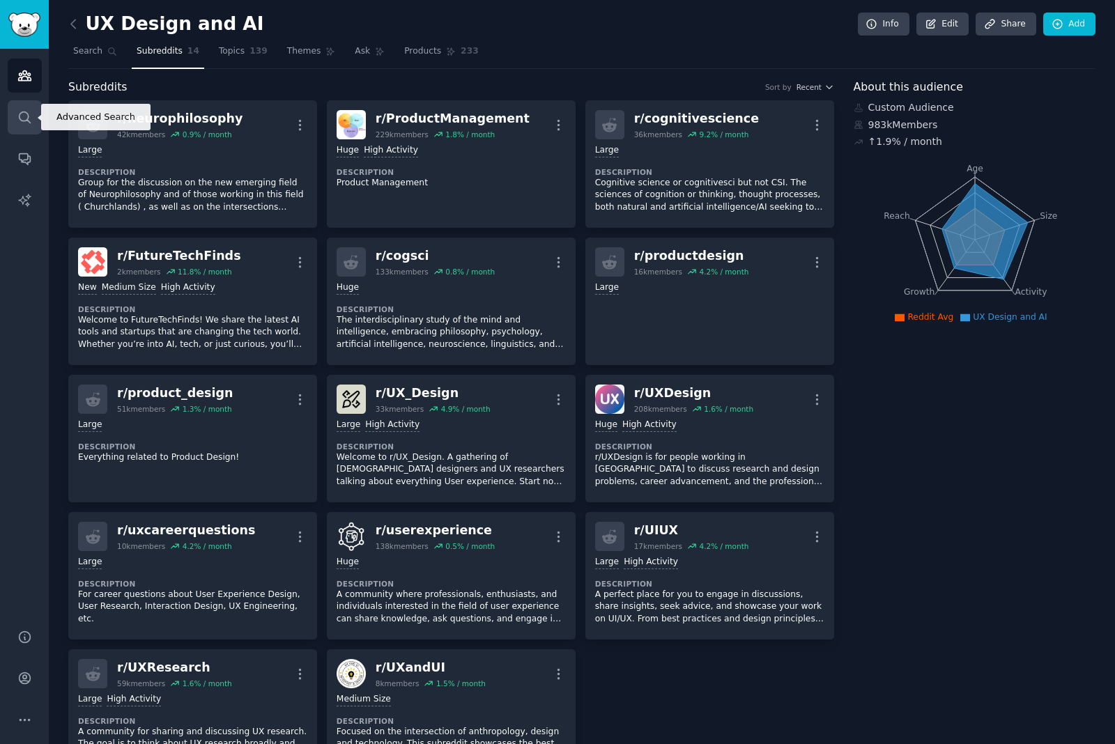
click at [30, 118] on icon "Sidebar" at bounding box center [24, 117] width 15 height 15
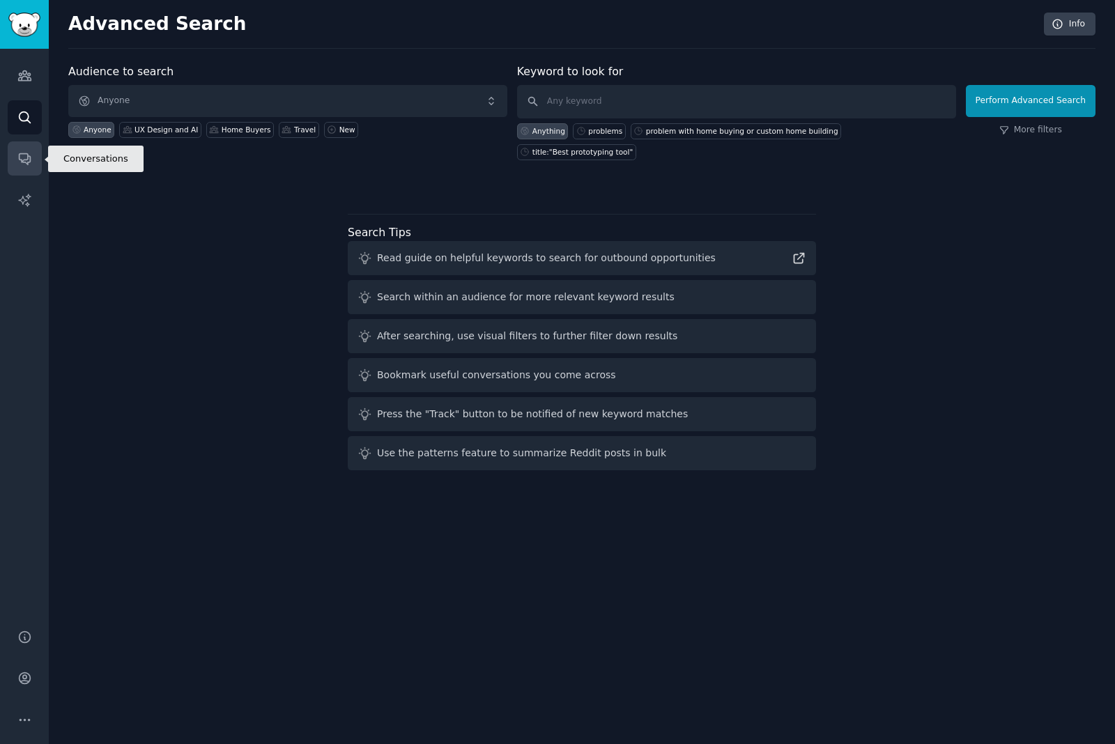
click at [36, 159] on link "Conversations" at bounding box center [25, 158] width 34 height 34
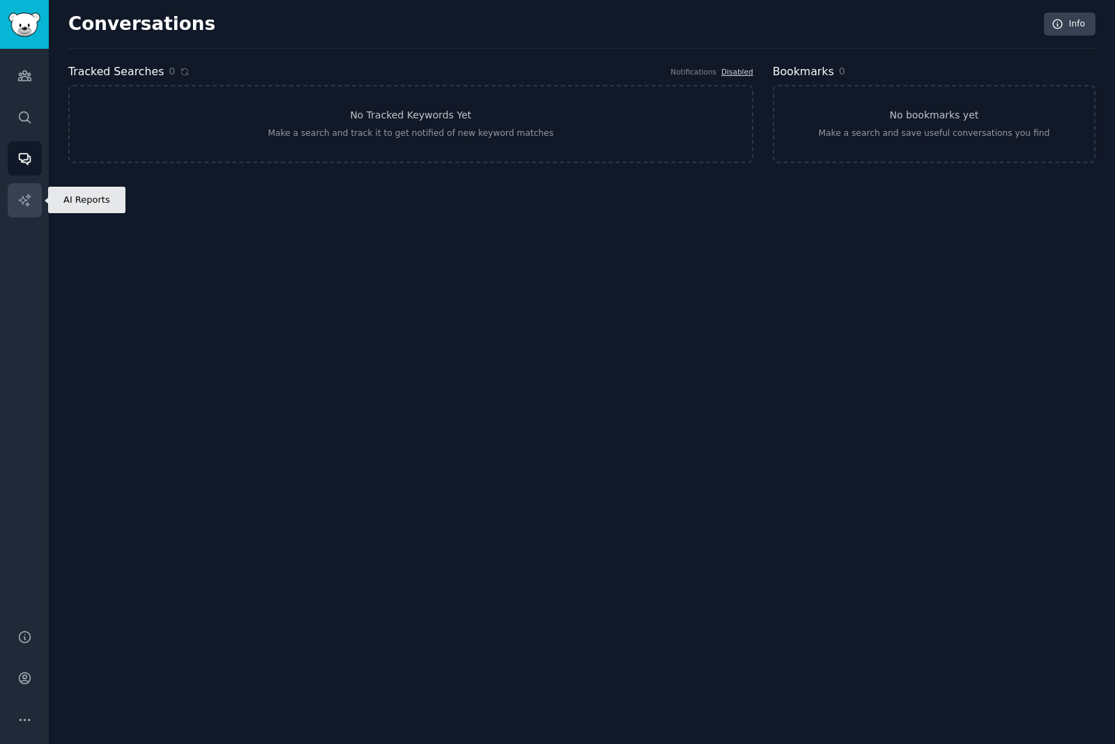
click at [20, 201] on icon "Sidebar" at bounding box center [24, 200] width 12 height 12
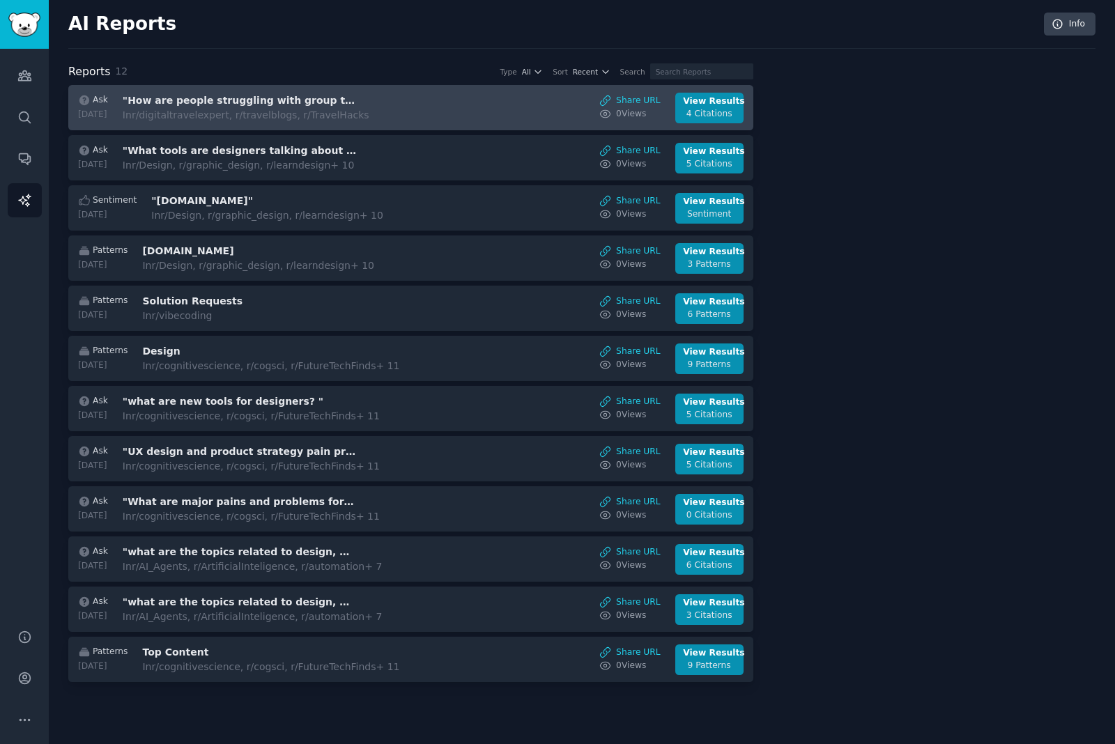
click at [537, 118] on div "Ask [DATE] "How are people struggling with group travel planning? " In r/digita…" at bounding box center [411, 108] width 670 height 31
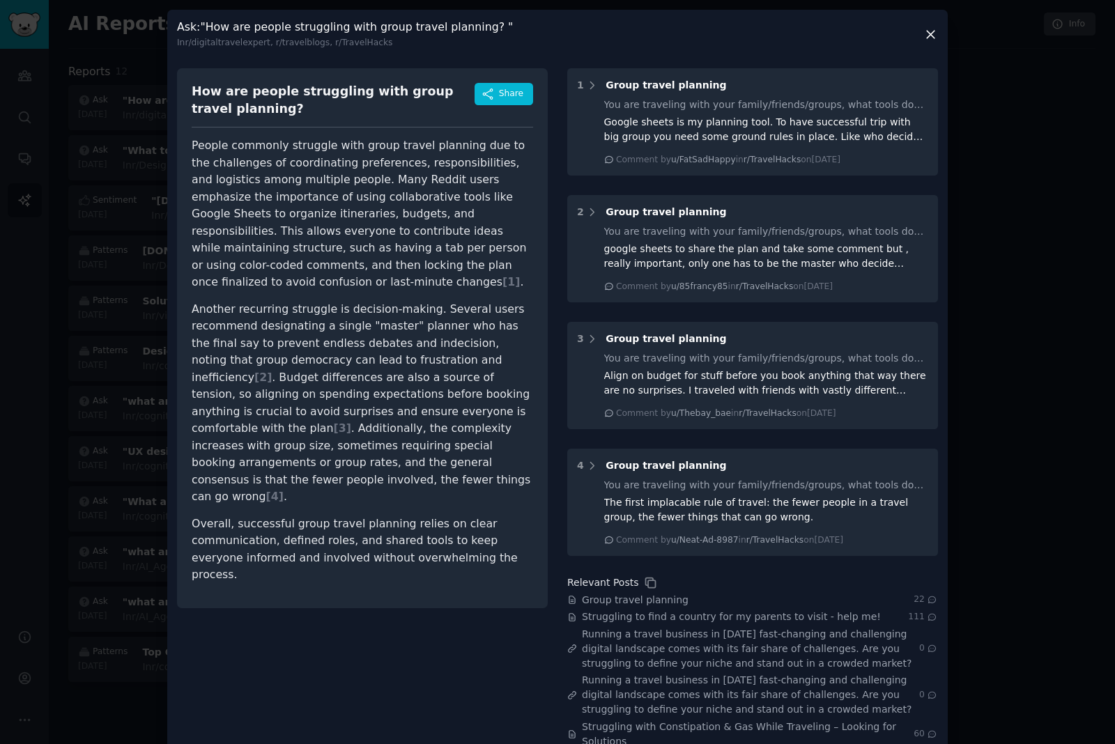
click at [935, 40] on icon at bounding box center [930, 34] width 15 height 15
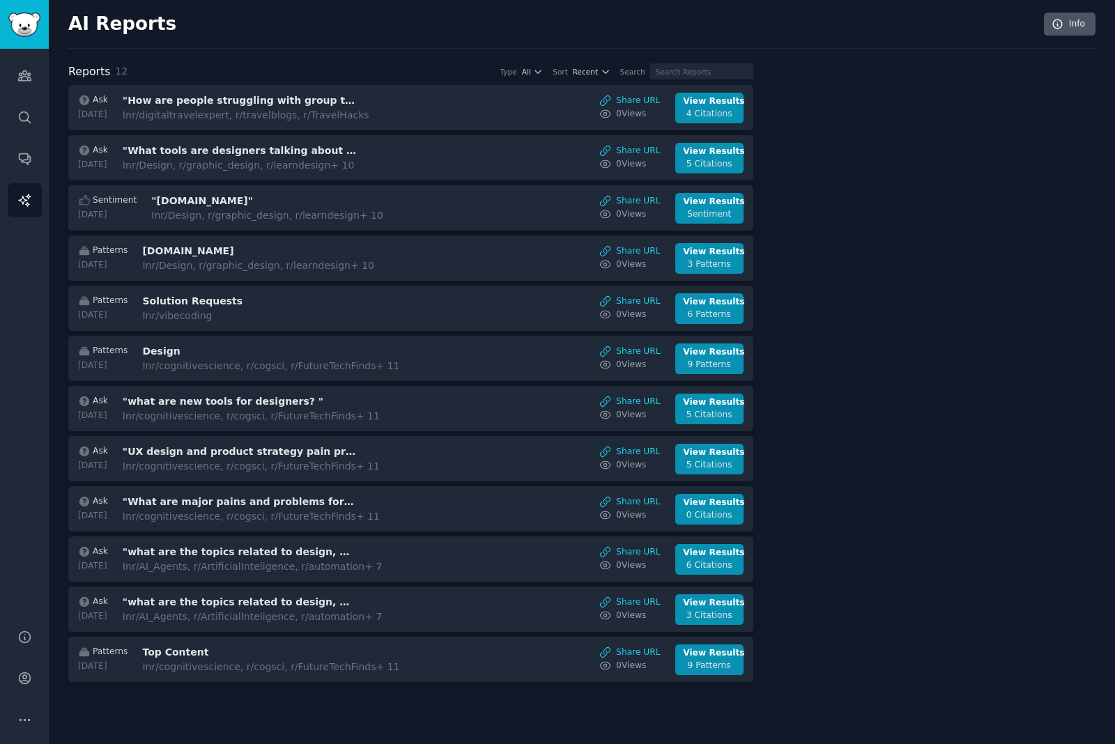
click at [1067, 35] on link "Info" at bounding box center [1070, 25] width 52 height 24
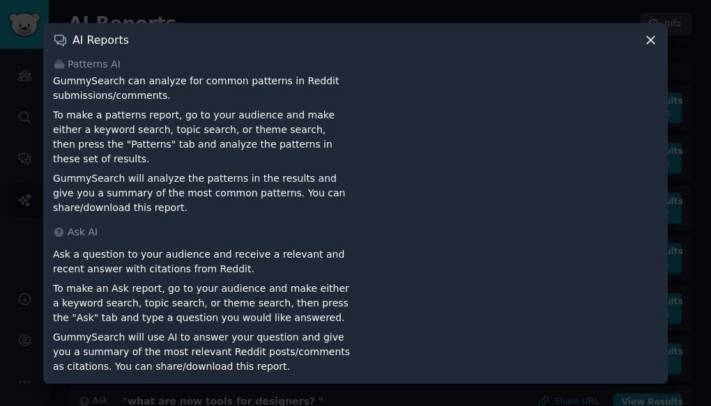
click at [650, 44] on icon at bounding box center [651, 40] width 8 height 8
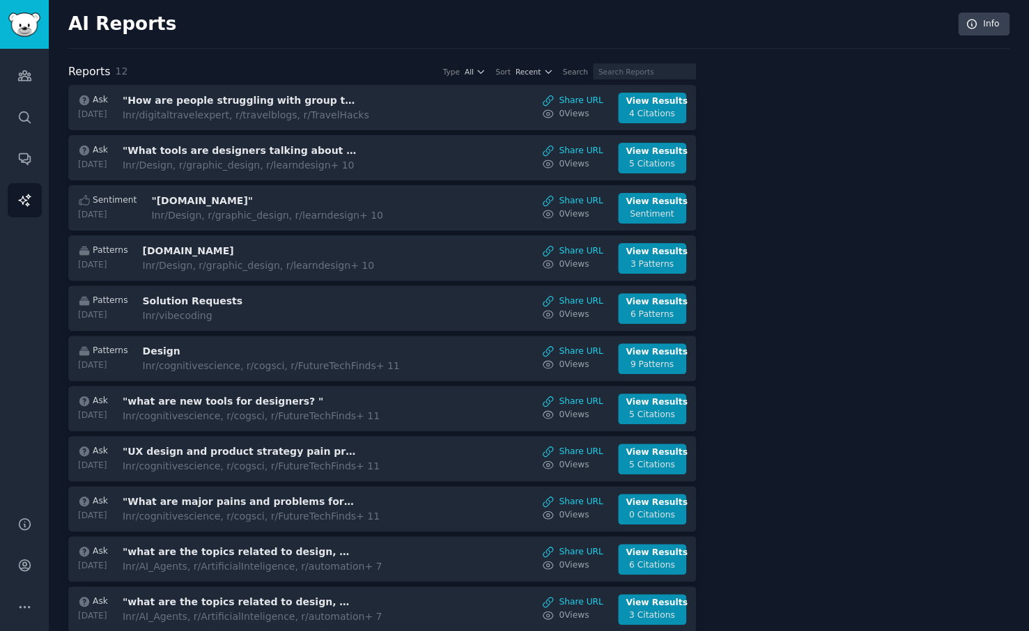
click at [926, 360] on div at bounding box center [863, 375] width 294 height 624
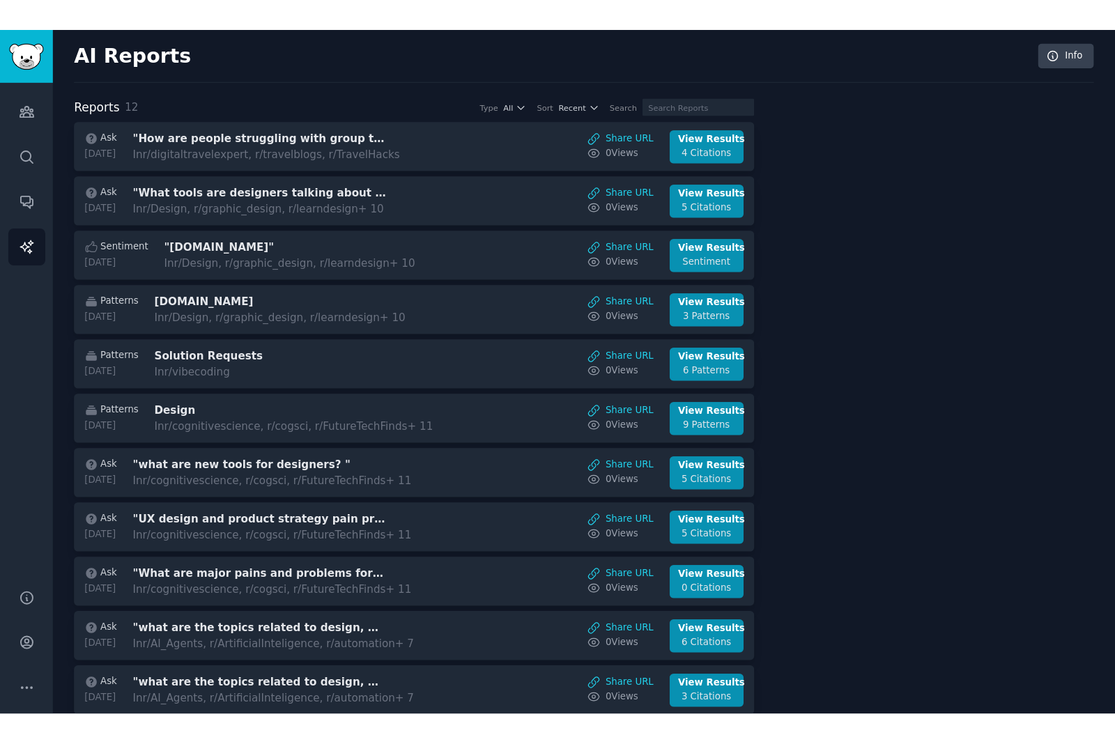
scroll to position [15, 0]
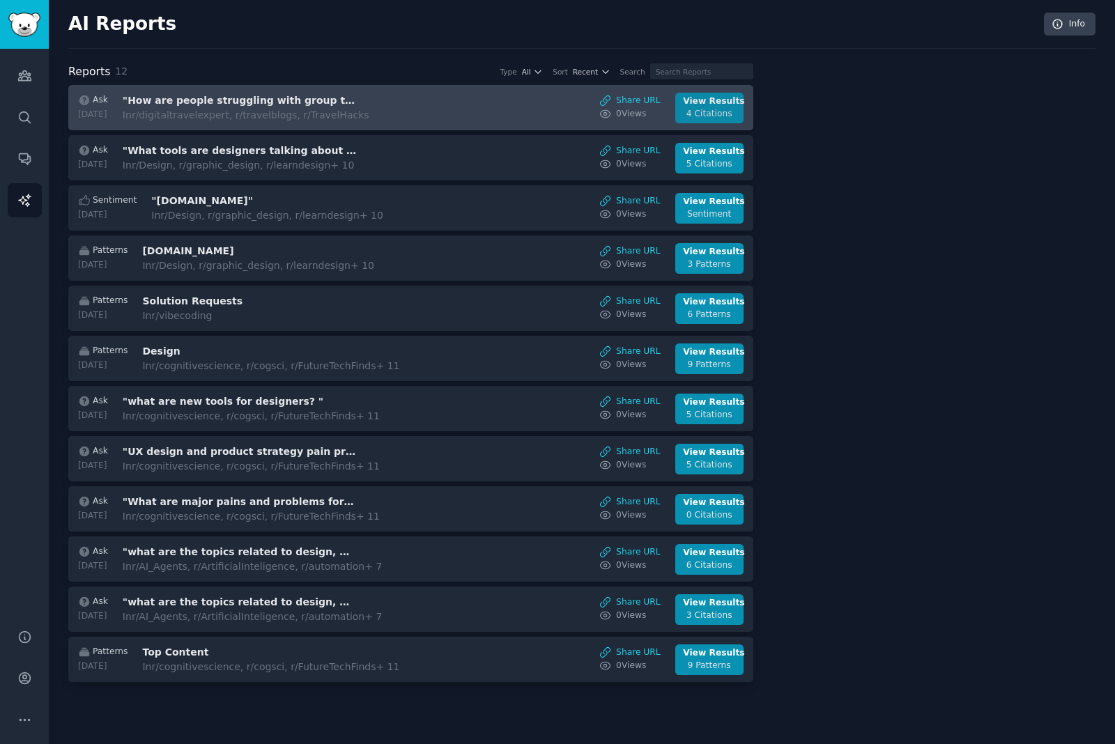
click at [725, 108] on div "4 Citations" at bounding box center [709, 114] width 52 height 13
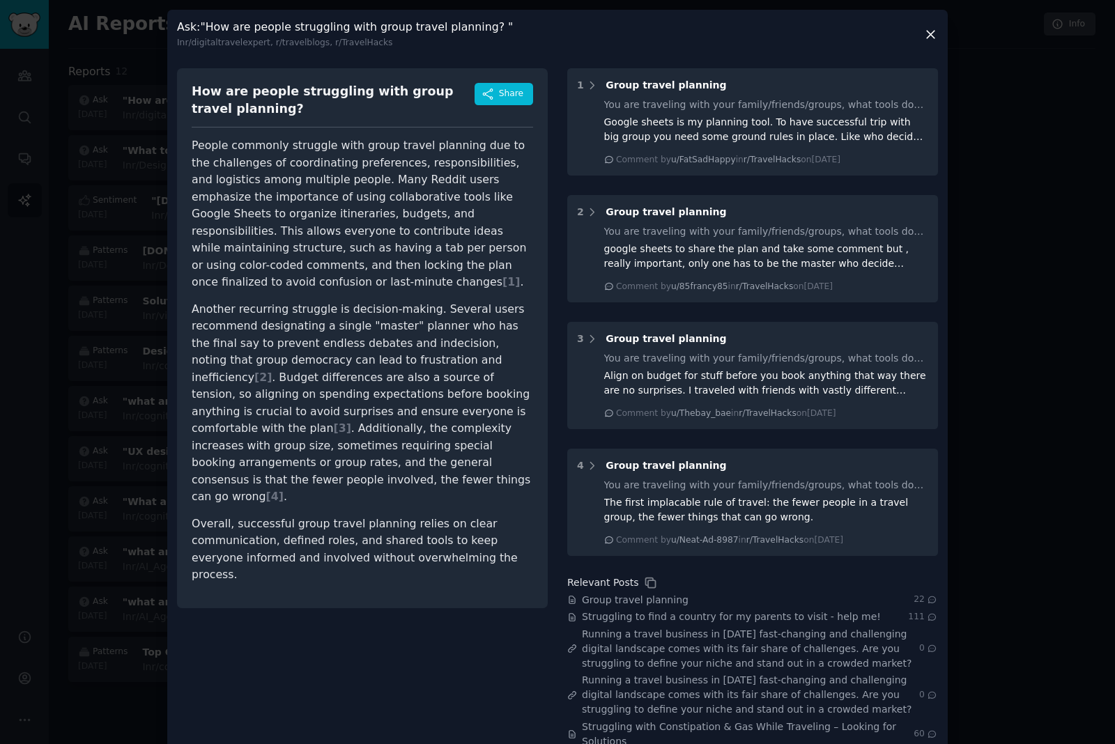
drag, startPoint x: 725, startPoint y: 93, endPoint x: 327, endPoint y: 37, distance: 401.8
click at [327, 37] on html "Audiences Search Conversations AI Reports Help Account More AI Reports Info Rep…" at bounding box center [557, 372] width 1115 height 744
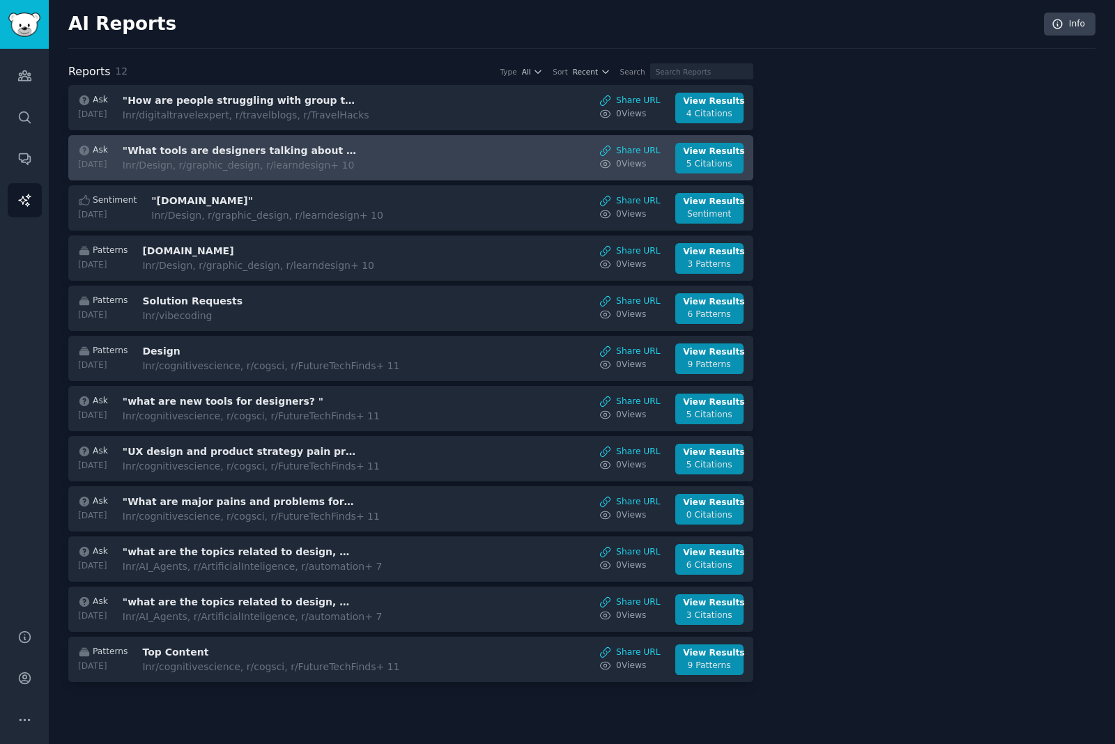
click at [378, 143] on div "Ask [DATE] "What tools are designers talking about lately?" In r/Design, r/grap…" at bounding box center [411, 158] width 670 height 31
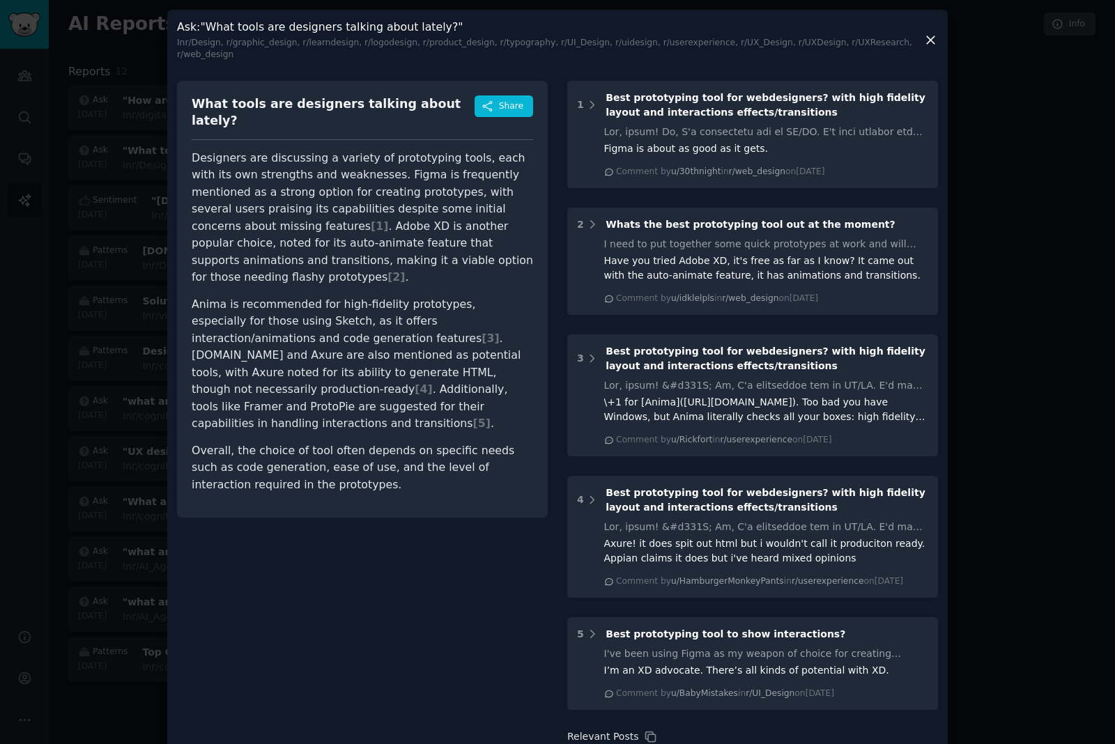
click at [94, 148] on div at bounding box center [557, 372] width 1115 height 744
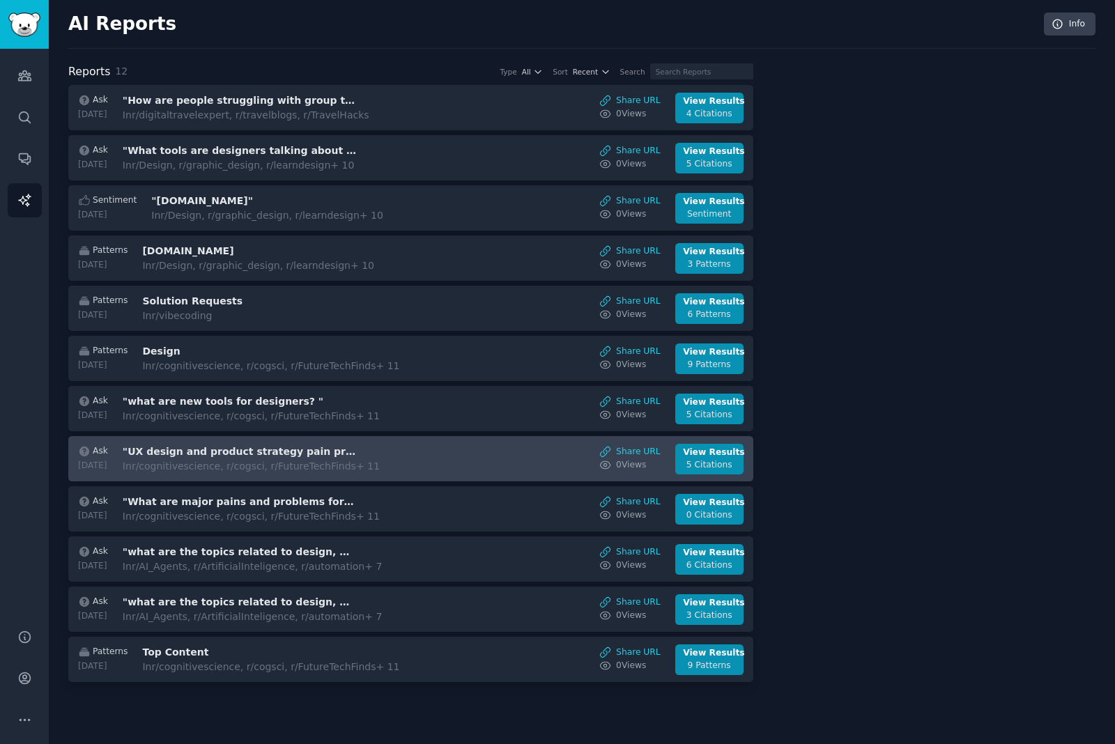
click at [165, 459] on div "In r/cognitivescience, r/cogsci, r/FutureTechFinds + 11" at bounding box center [251, 466] width 257 height 15
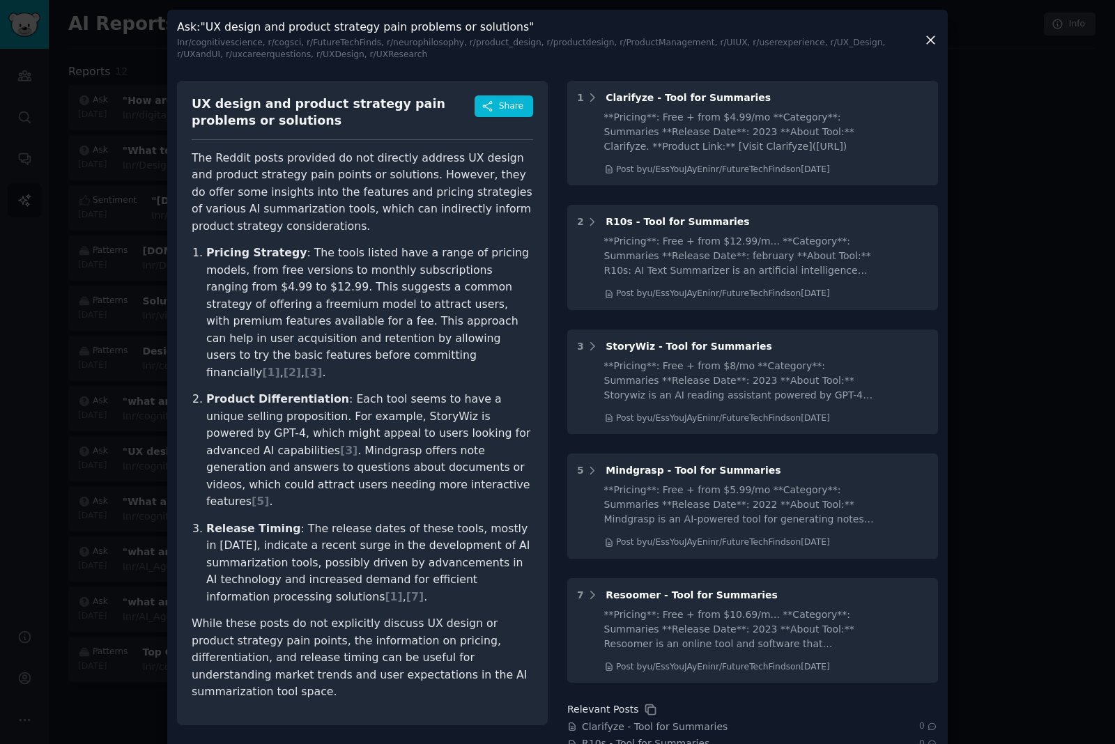
click at [66, 385] on div at bounding box center [557, 372] width 1115 height 744
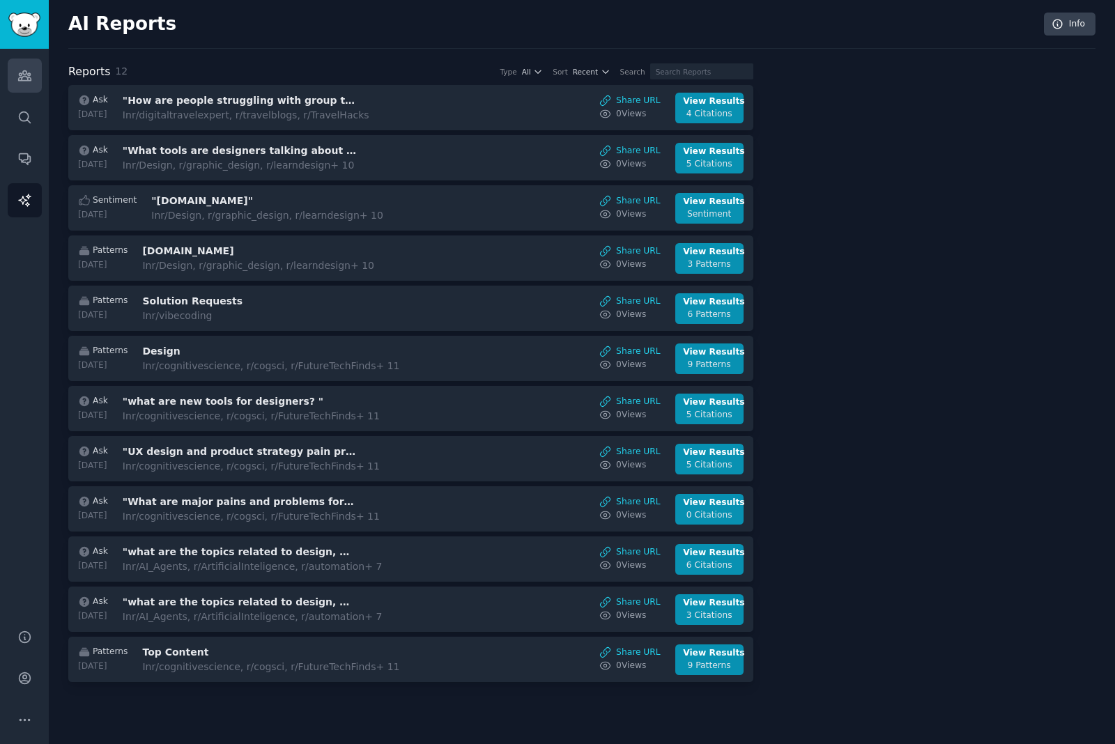
click at [22, 82] on icon "Sidebar" at bounding box center [24, 75] width 15 height 15
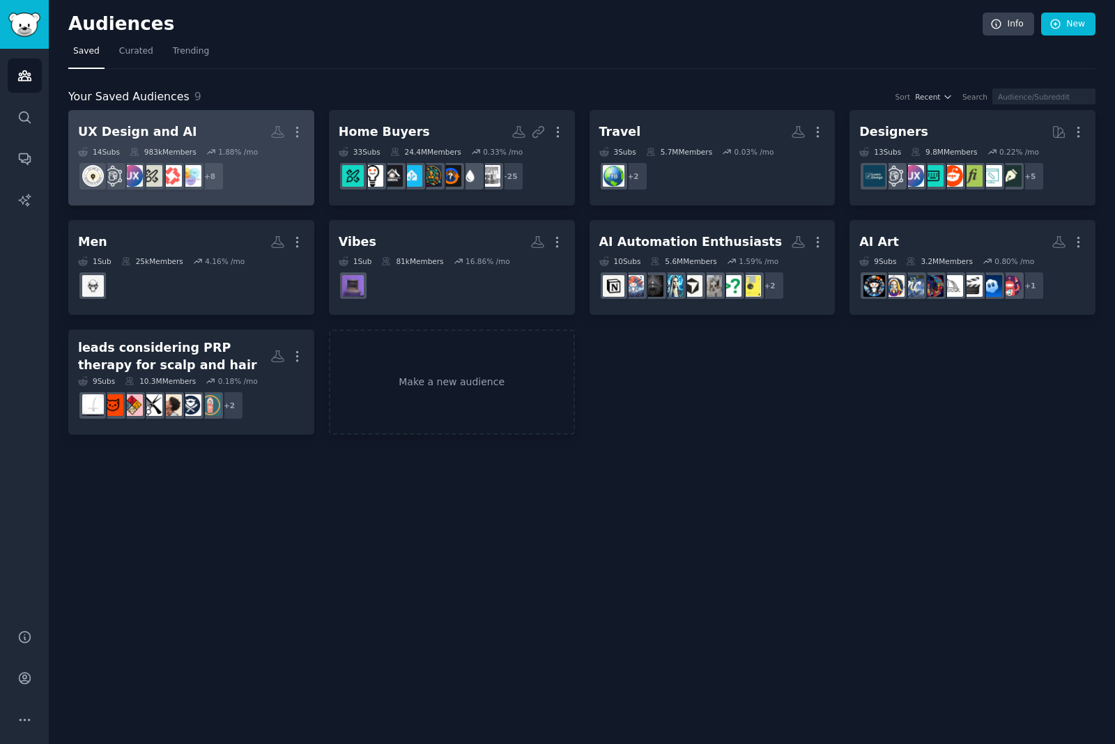
click at [210, 126] on h2 "UX Design and AI More" at bounding box center [191, 132] width 226 height 24
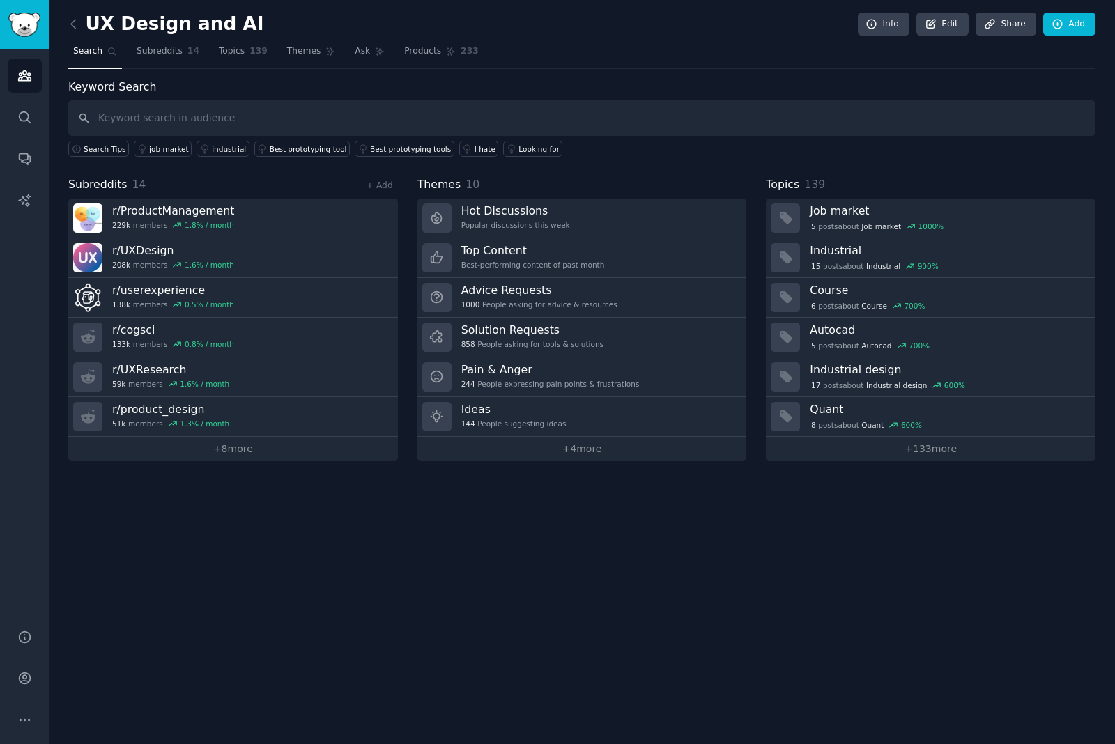
click at [167, 118] on input "text" at bounding box center [581, 118] width 1027 height 36
type input "Tools"
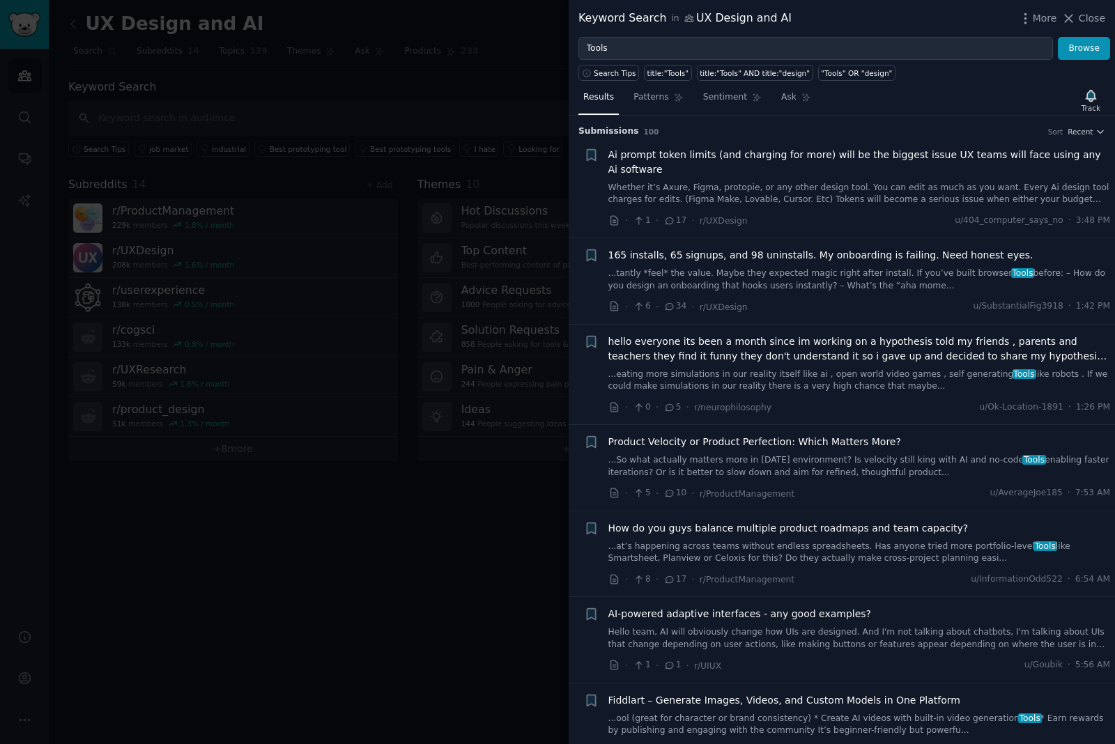
click at [868, 627] on link "Hello team, AI will obviously change how UIs are designed. And I'm not talking …" at bounding box center [859, 638] width 502 height 24
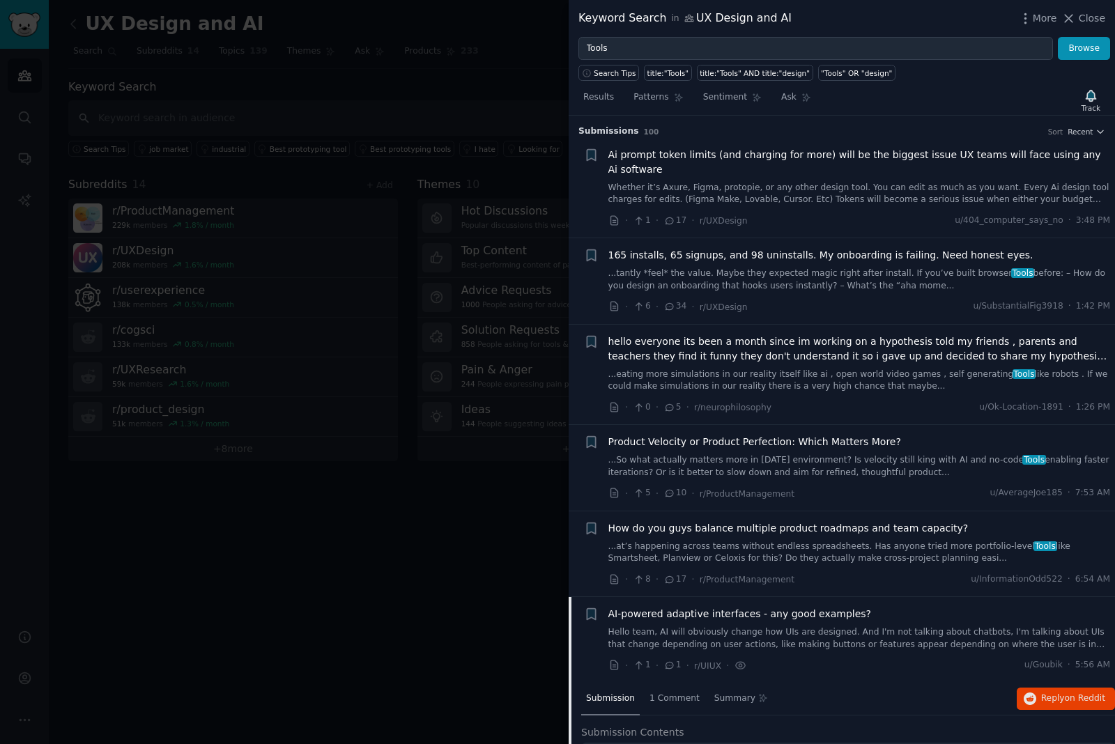
click at [415, 567] on div at bounding box center [557, 372] width 1115 height 744
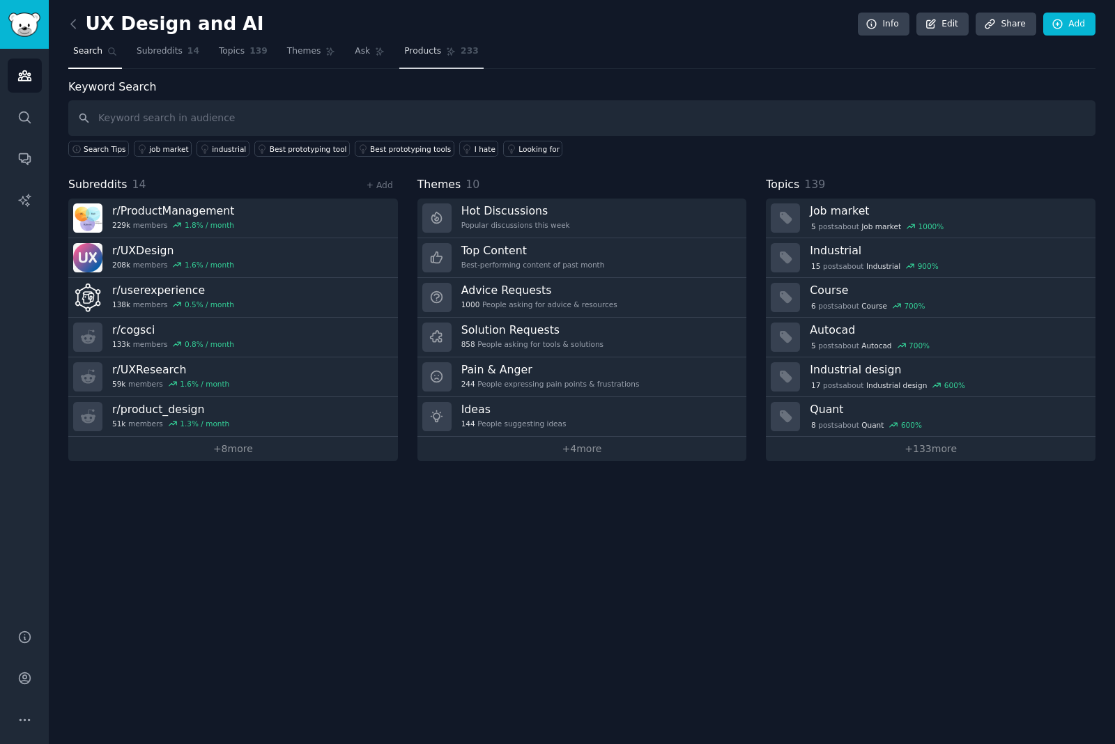
click at [415, 55] on span "Products" at bounding box center [422, 51] width 37 height 13
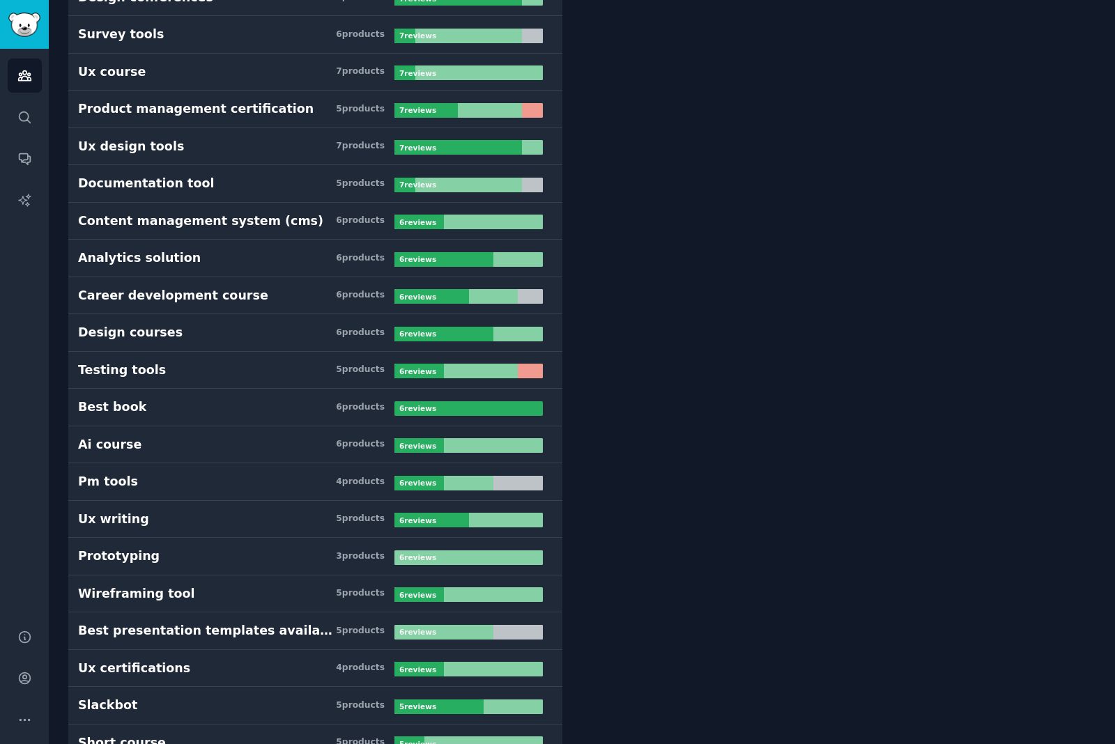
scroll to position [2315, 0]
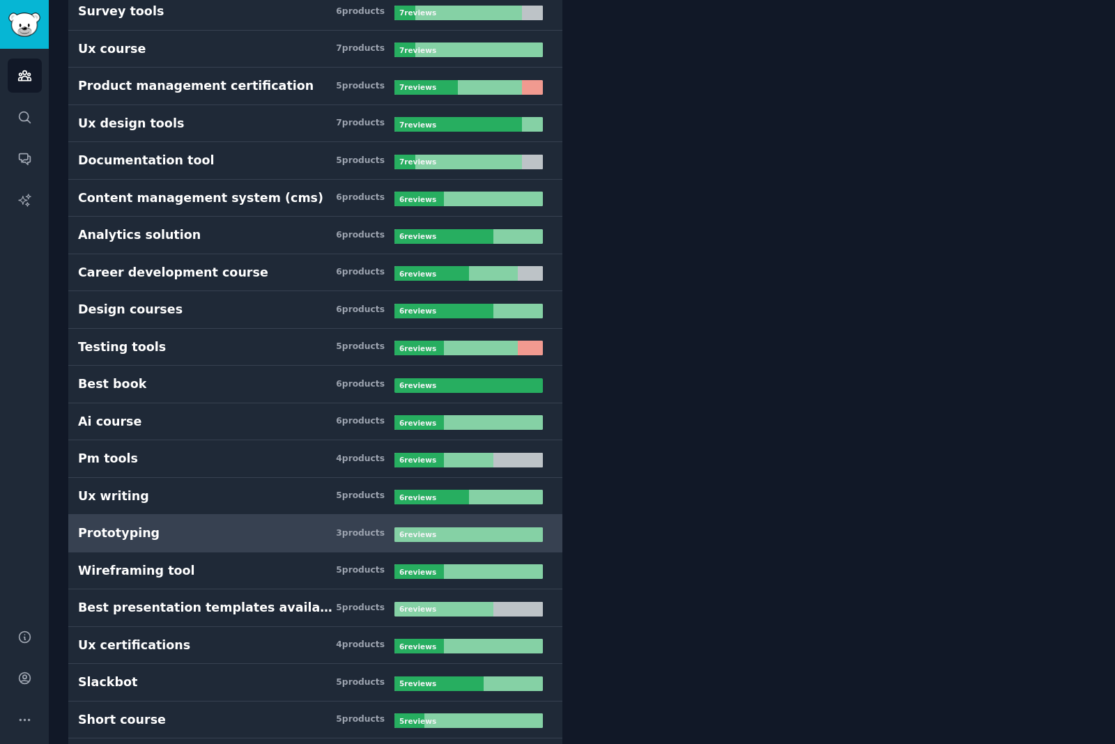
click at [165, 544] on link "Prototyping 3 product s 6 review s" at bounding box center [315, 534] width 494 height 38
click at [426, 549] on link "Prototyping 3 product s 6 review s" at bounding box center [315, 534] width 494 height 38
click at [426, 539] on div "6 review s" at bounding box center [418, 535] width 49 height 15
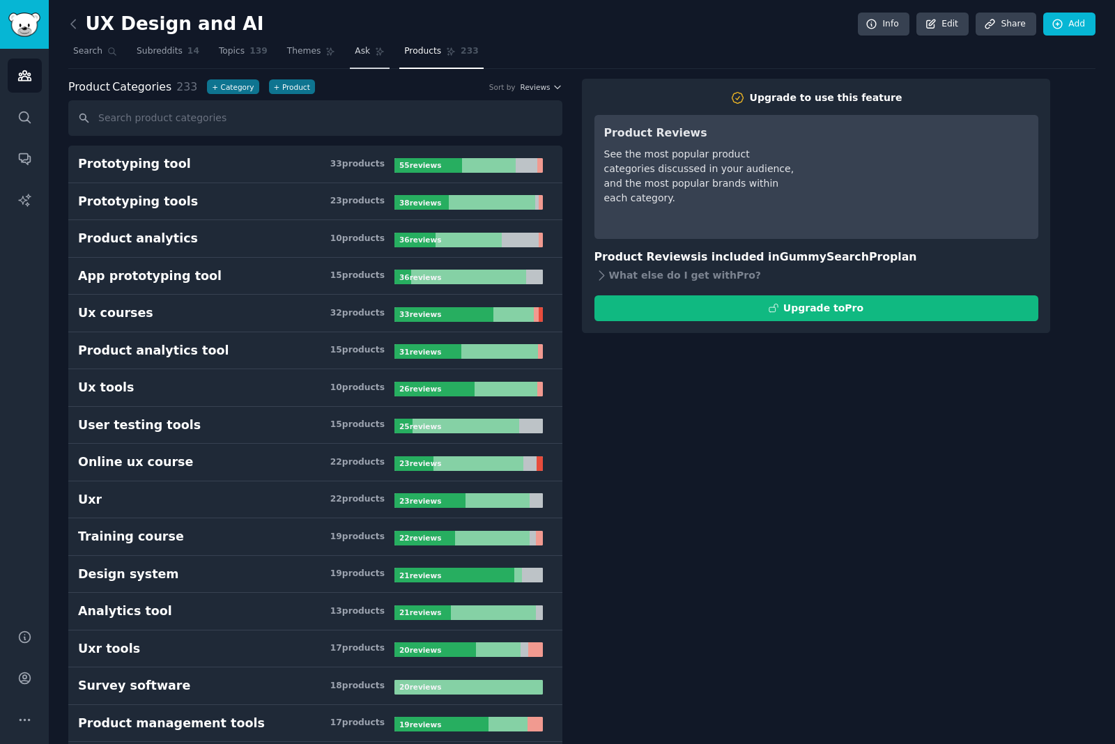
click at [360, 52] on span "Ask" at bounding box center [362, 51] width 15 height 13
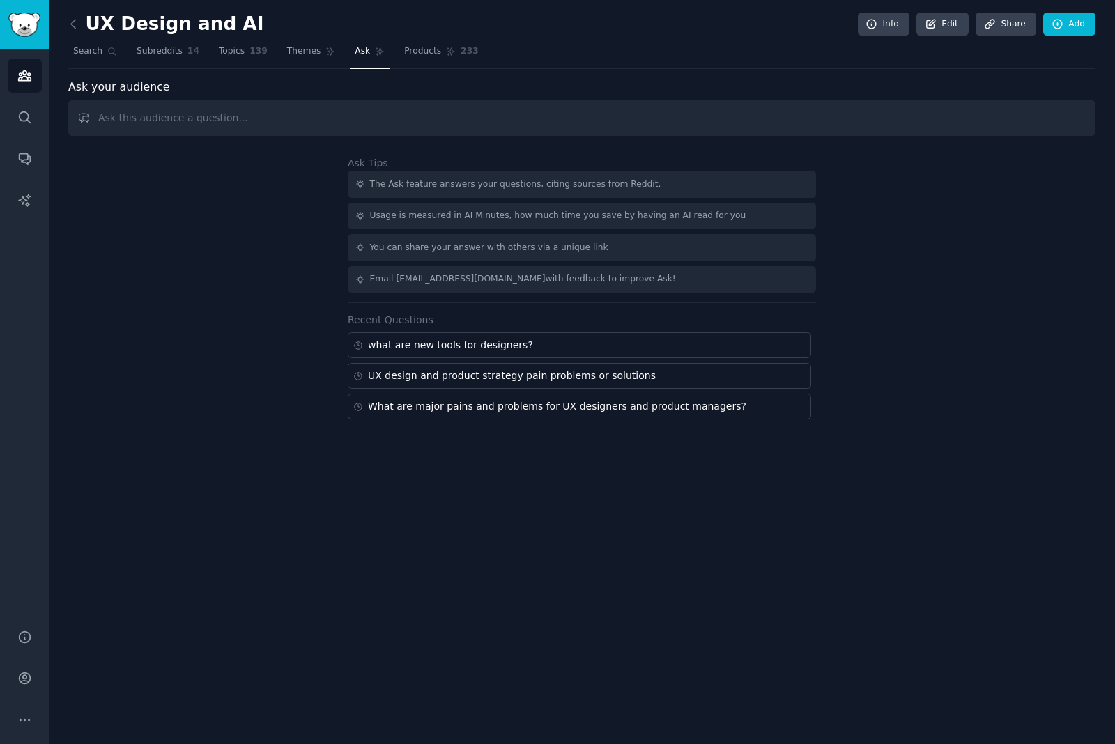
click at [322, 119] on input "text" at bounding box center [581, 118] width 1027 height 36
click at [181, 115] on input "What are the best design workflows?" at bounding box center [581, 118] width 1027 height 36
click at [351, 116] on input "What are the best AI enabled design workflows?" at bounding box center [581, 118] width 1027 height 36
click at [232, 118] on input "What are the best AI enabled design workflows?" at bounding box center [581, 118] width 1027 height 36
click at [420, 118] on input "What are the best AI enabled product and UX design workflows?" at bounding box center [581, 118] width 1027 height 36
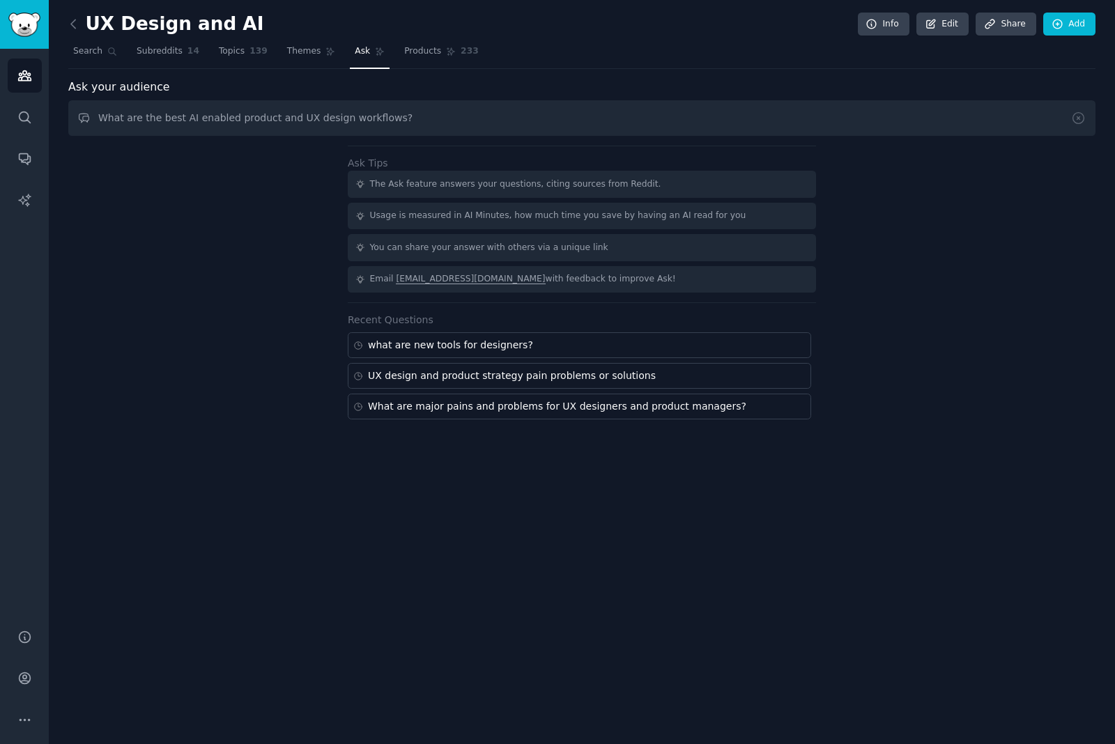
type input "What are the best AI enabled product and UX design workflows?"
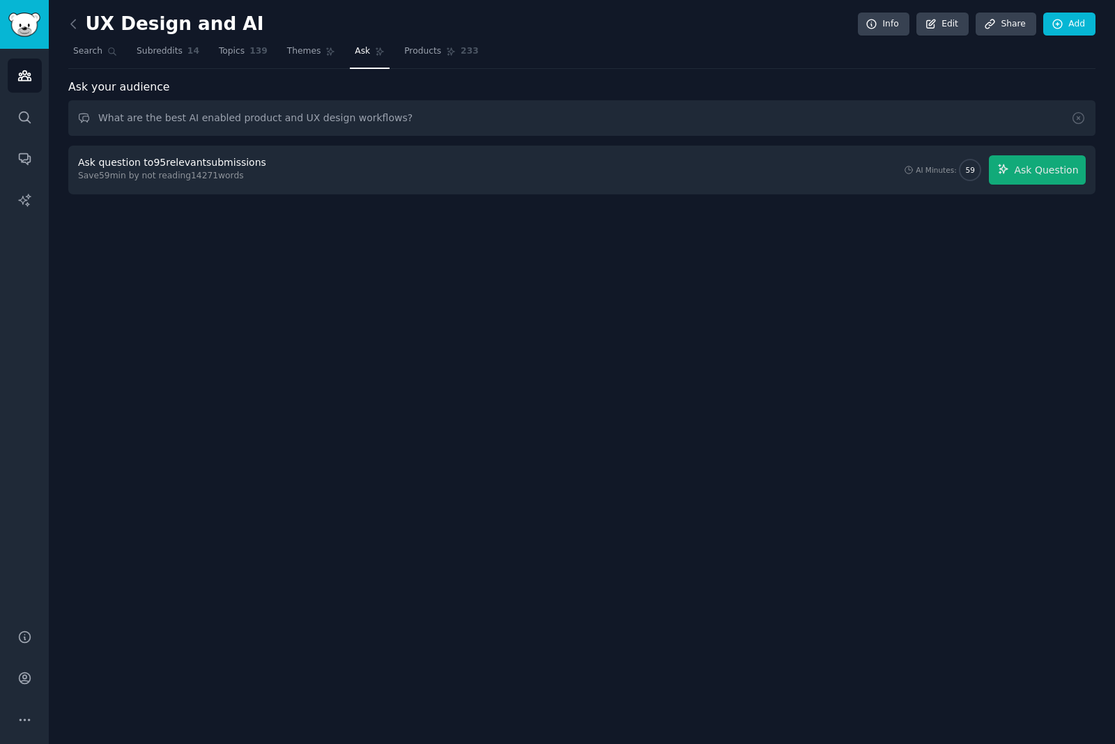
click at [1029, 170] on span "Ask Question" at bounding box center [1046, 170] width 64 height 15
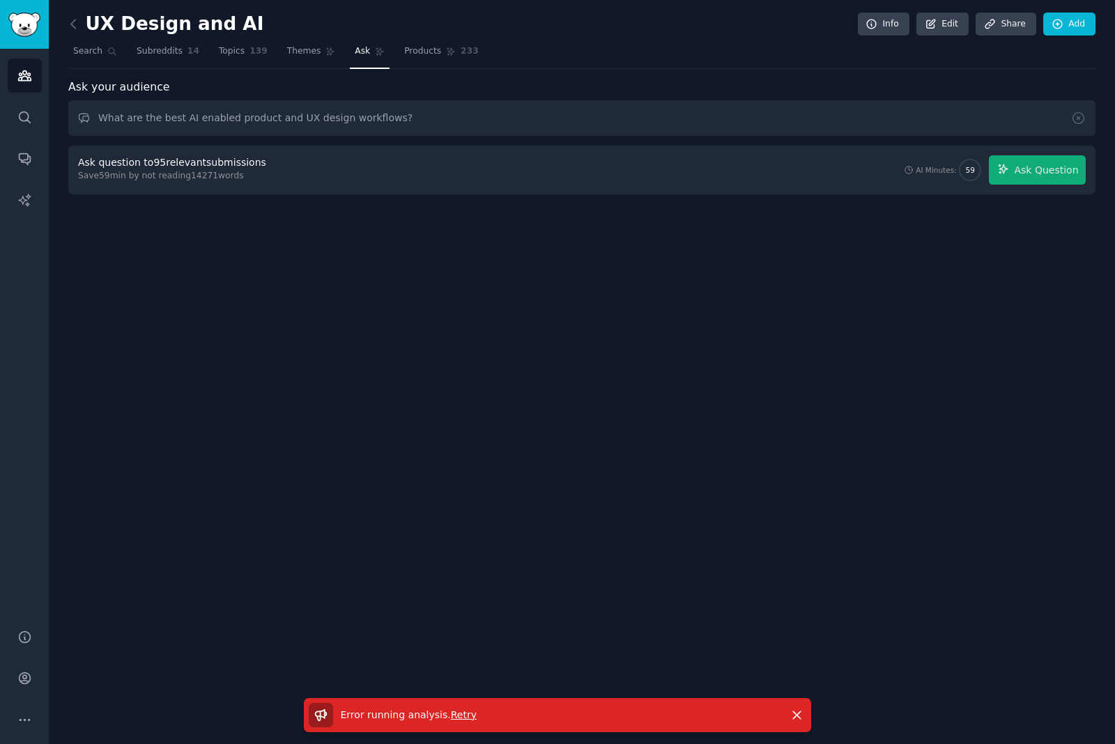
click at [459, 714] on span "Retry" at bounding box center [464, 714] width 26 height 11
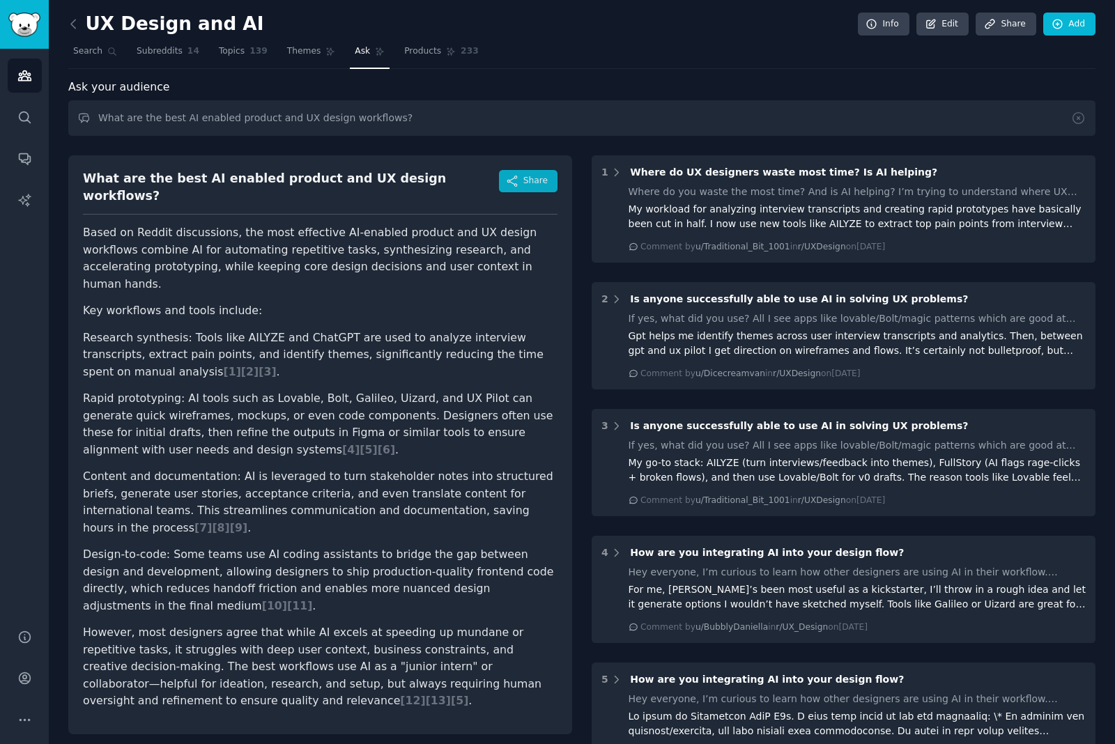
click at [521, 185] on button "Share" at bounding box center [528, 181] width 59 height 22
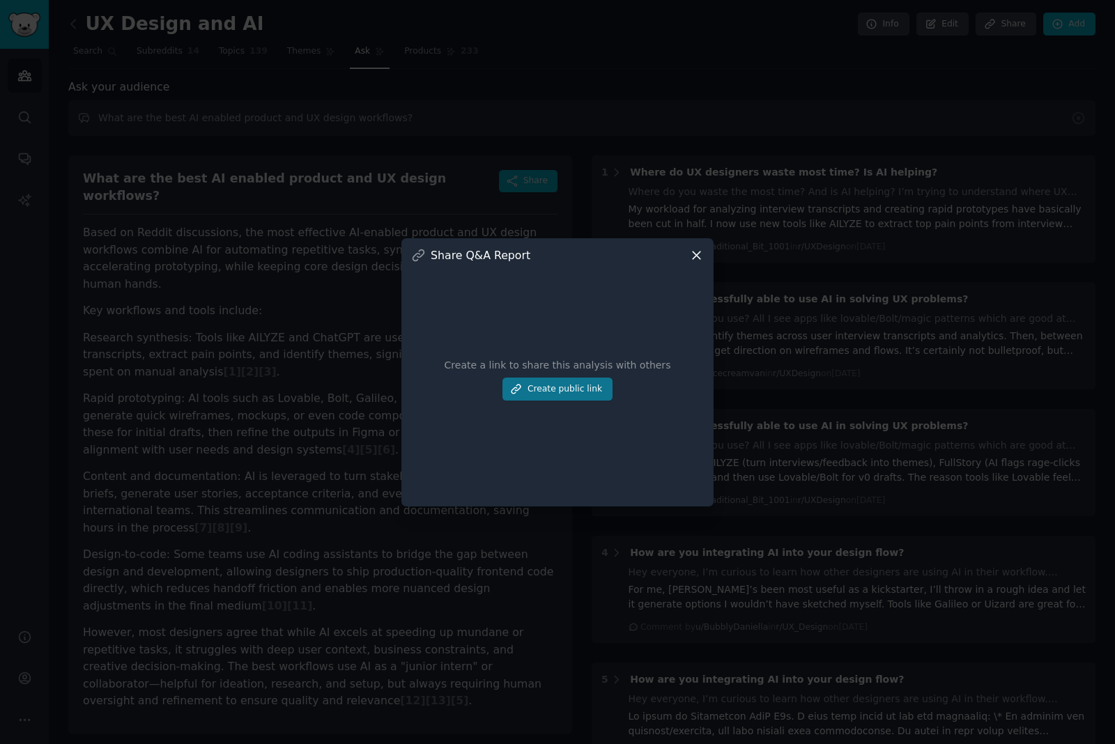
click at [546, 401] on button "Create public link" at bounding box center [557, 390] width 110 height 24
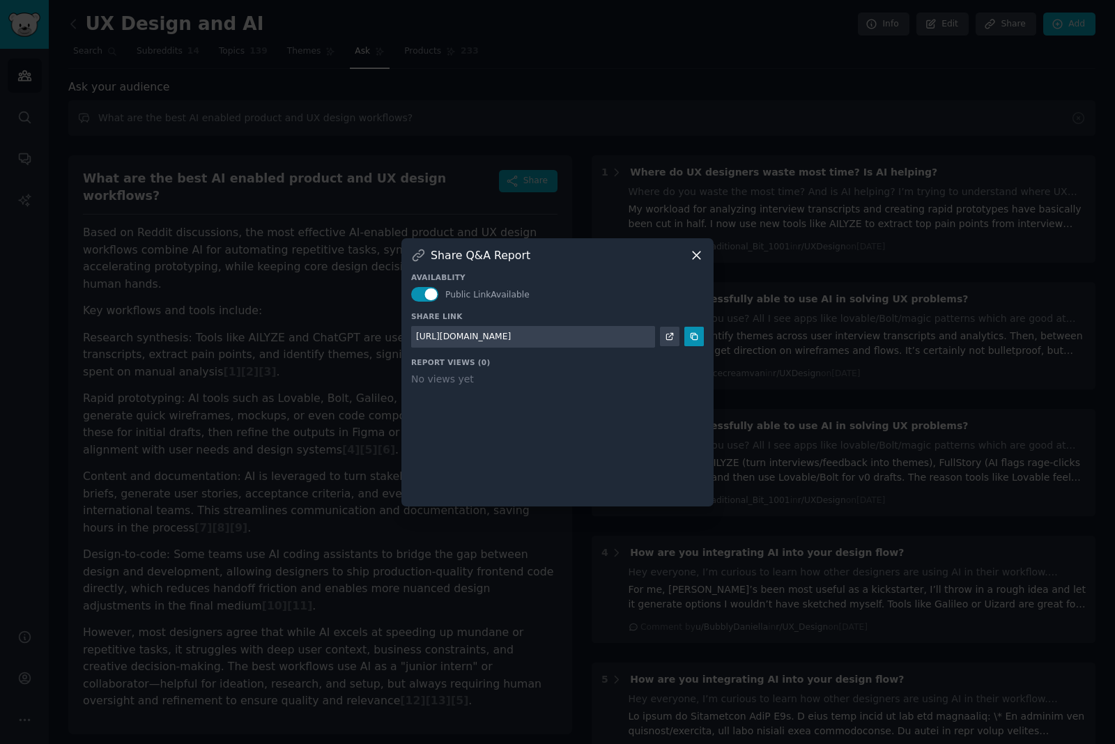
click at [668, 341] on icon at bounding box center [670, 337] width 10 height 10
click at [652, 73] on div at bounding box center [557, 372] width 1115 height 744
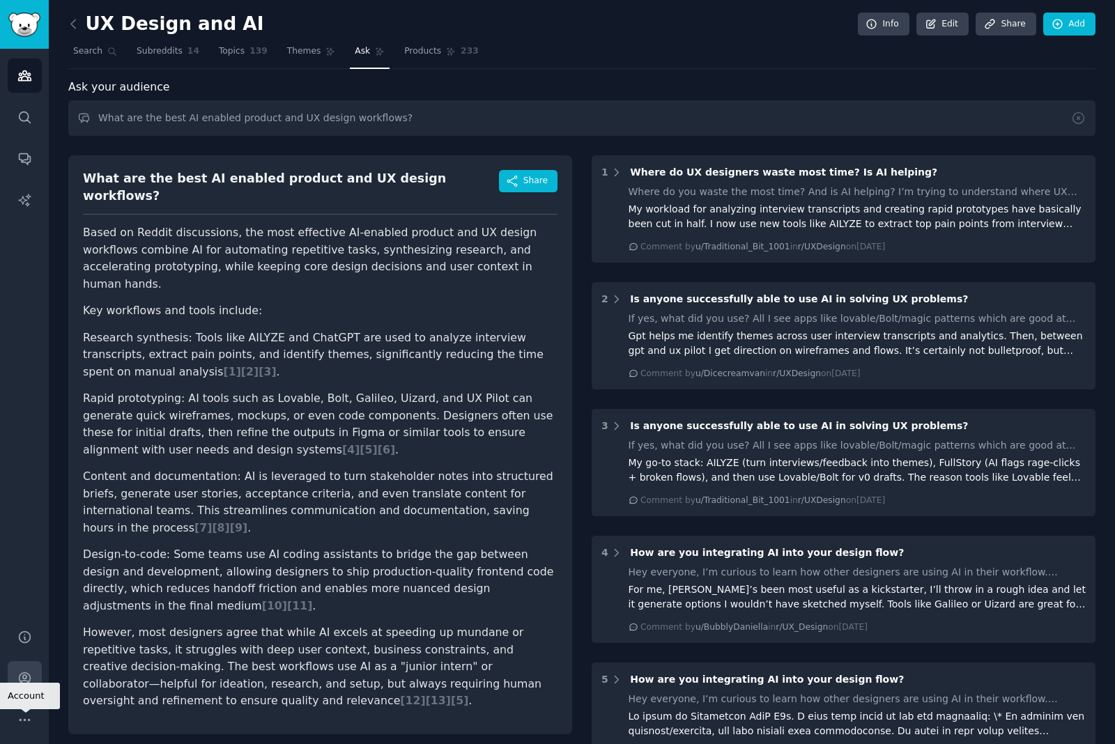
click at [23, 684] on icon "Sidebar" at bounding box center [24, 678] width 11 height 11
